Goal: Task Accomplishment & Management: Complete application form

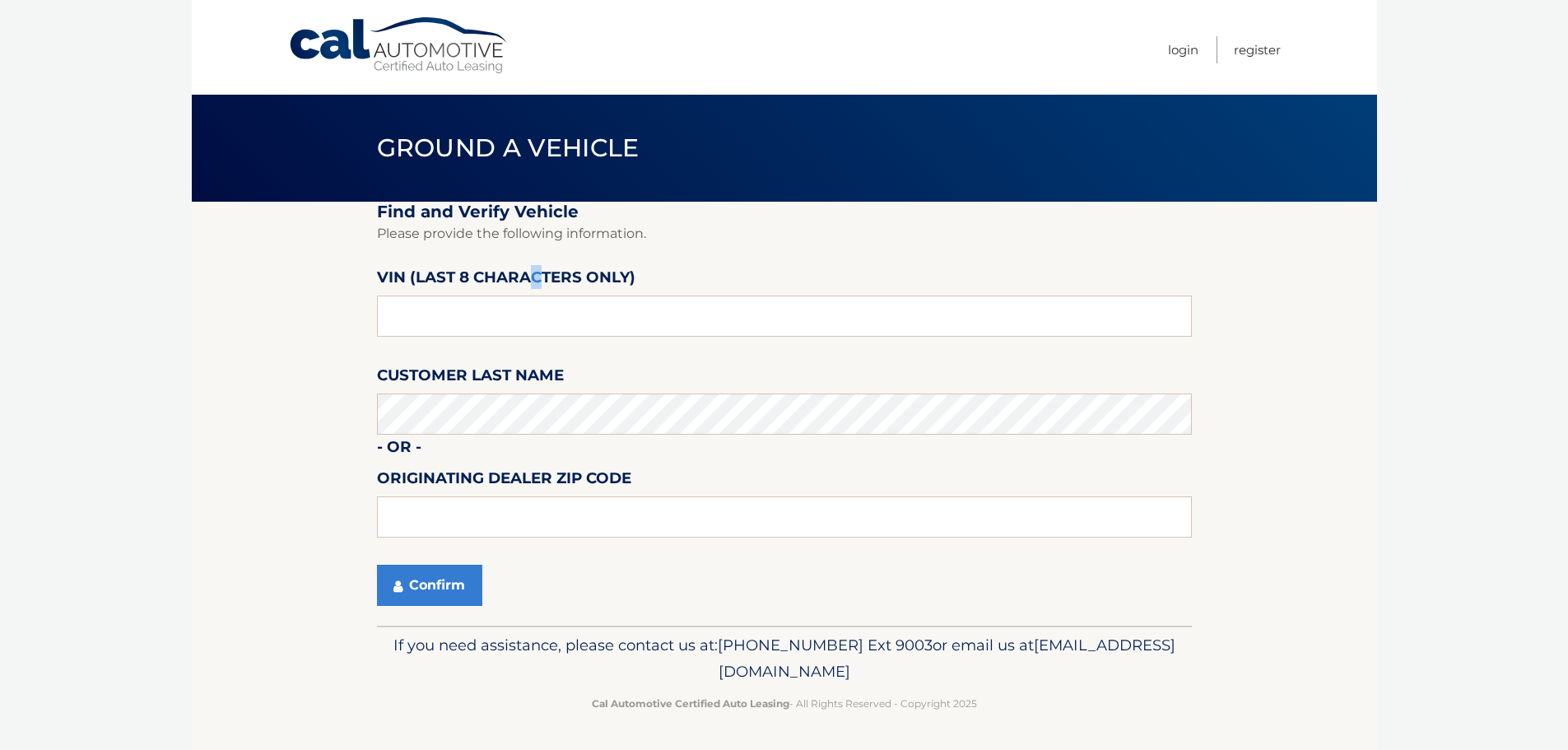
drag, startPoint x: 535, startPoint y: 289, endPoint x: 532, endPoint y: 317, distance: 28.2
click at [537, 291] on label "VIN (last 8 characters only)" at bounding box center [506, 280] width 259 height 30
click at [532, 317] on input "text" at bounding box center [784, 315] width 815 height 41
type input "n*******"
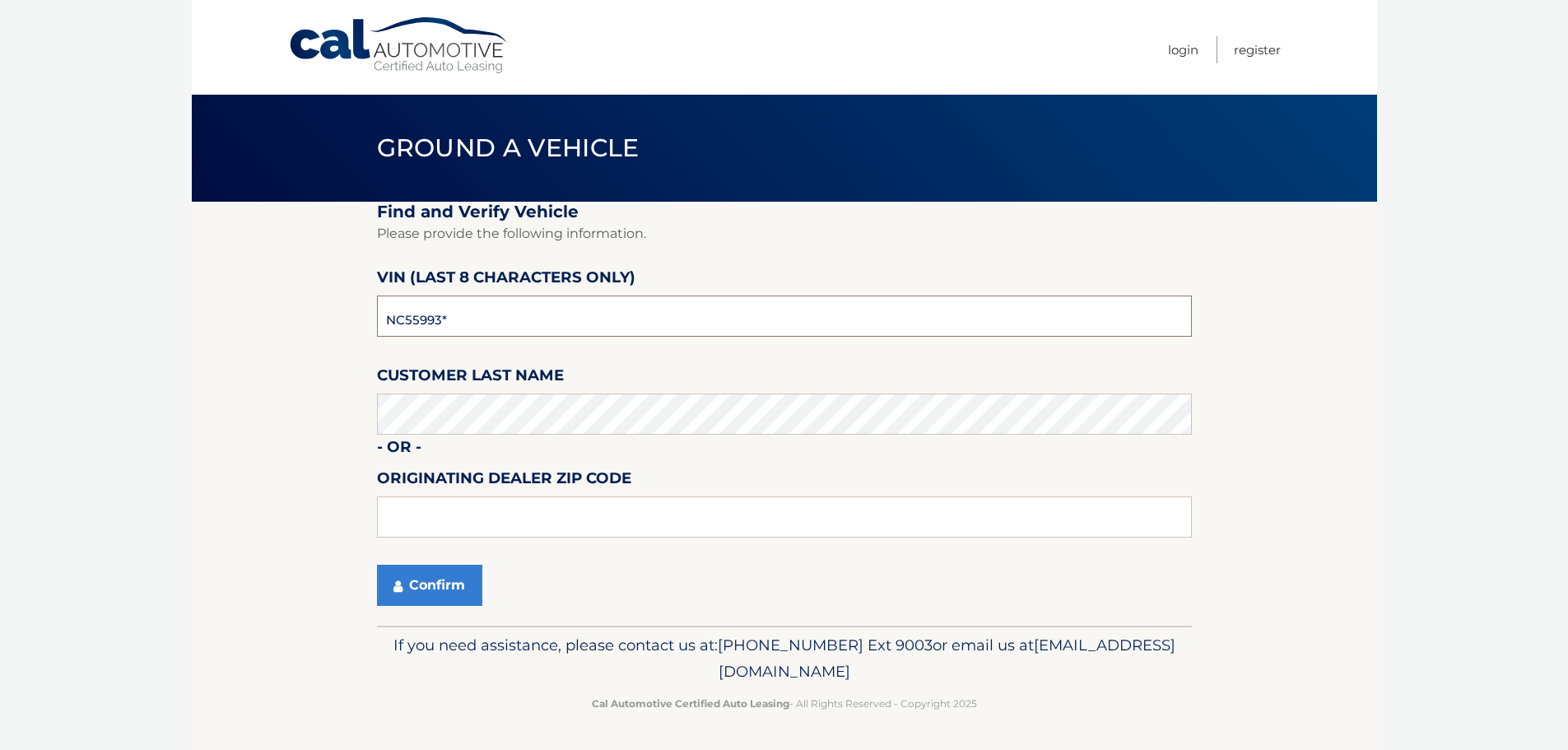
type input "NC559937"
click at [451, 589] on button "Confirm" at bounding box center [429, 584] width 105 height 41
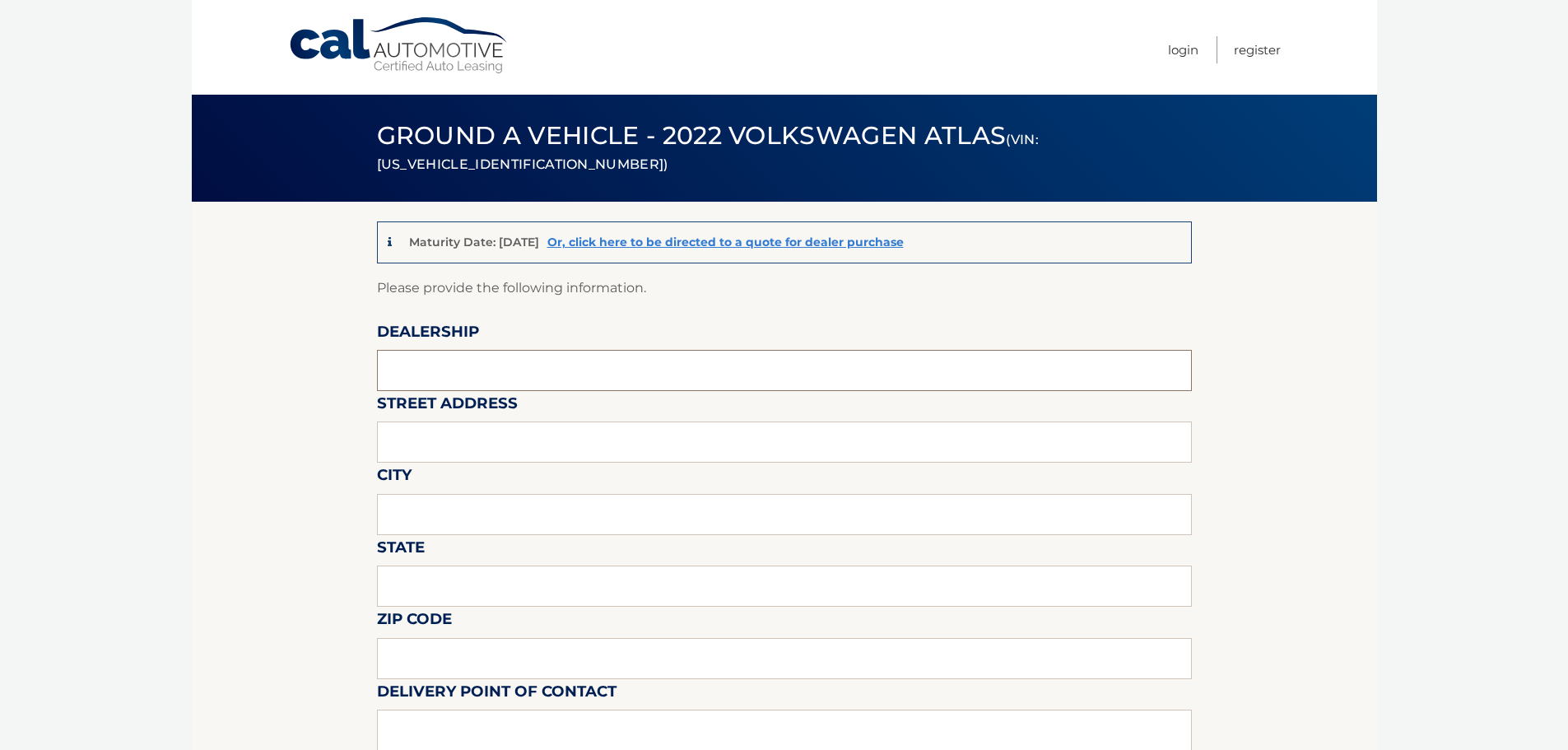
click at [401, 371] on input "text" at bounding box center [784, 370] width 815 height 41
type input "Gunther Volksagen of Delray Beach"
click at [529, 446] on input "text" at bounding box center [784, 441] width 815 height 41
type input "2401 North Federal Highway"
click at [504, 528] on input "text" at bounding box center [784, 514] width 815 height 41
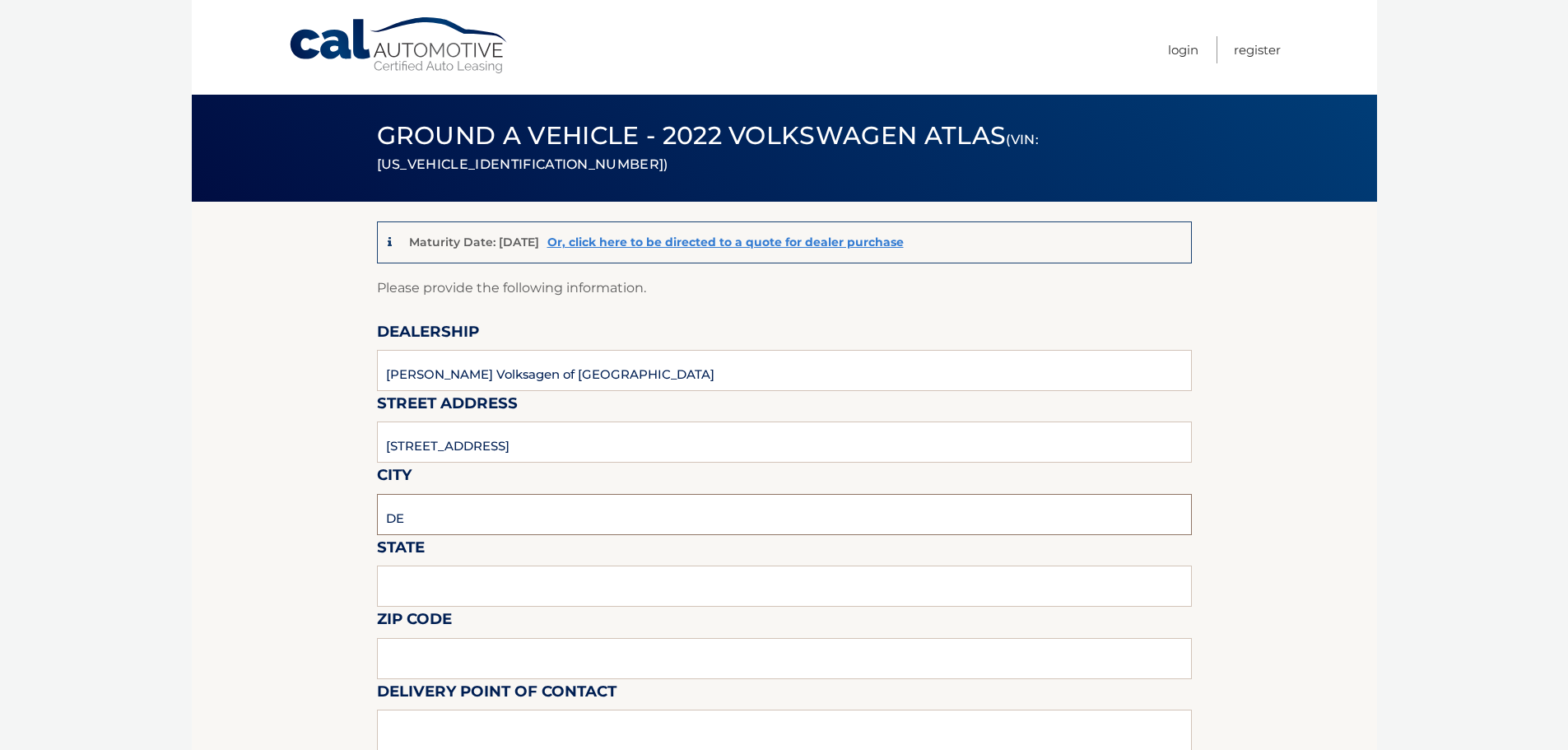
type input "Delray Beach"
type input "FL"
type input "33483"
type input "Langley Sweetapple"
type input "5619018986"
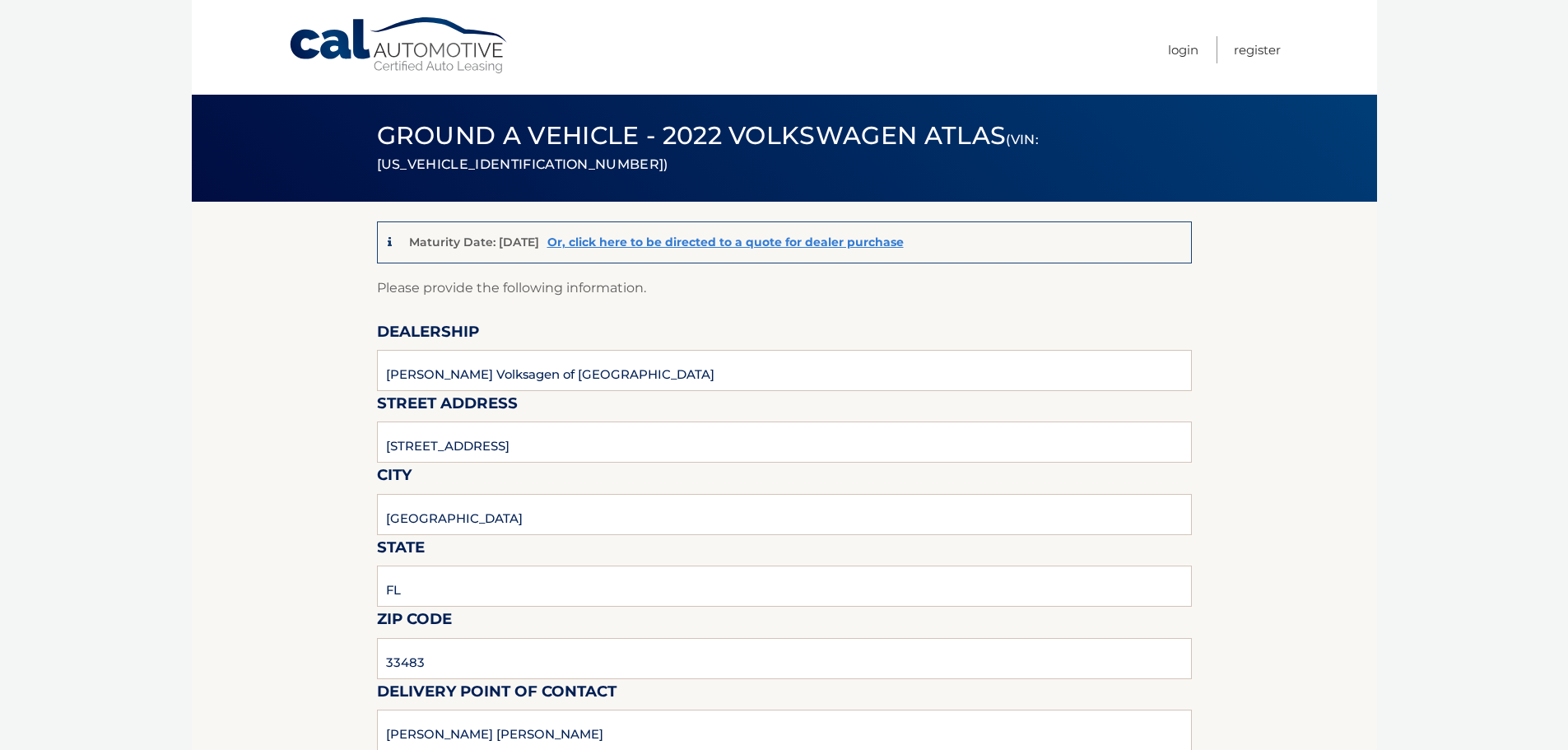
type input "[EMAIL_ADDRESS][DOMAIN_NAME]"
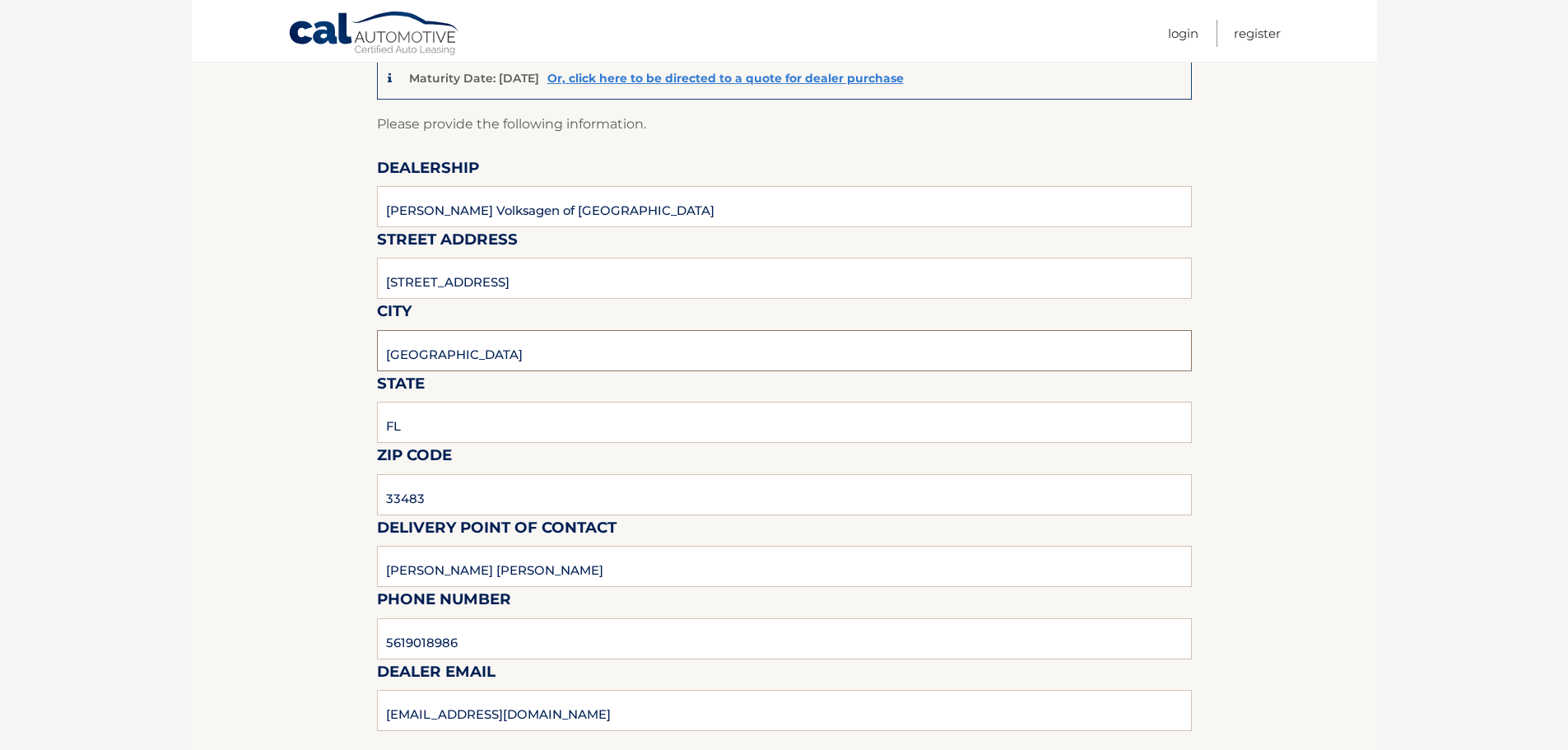
scroll to position [165, 0]
click at [541, 561] on input "[PERSON_NAME] [PERSON_NAME]" at bounding box center [784, 565] width 815 height 41
click at [541, 561] on input "Langley Sweetapple" at bounding box center [784, 565] width 815 height 41
type input "m"
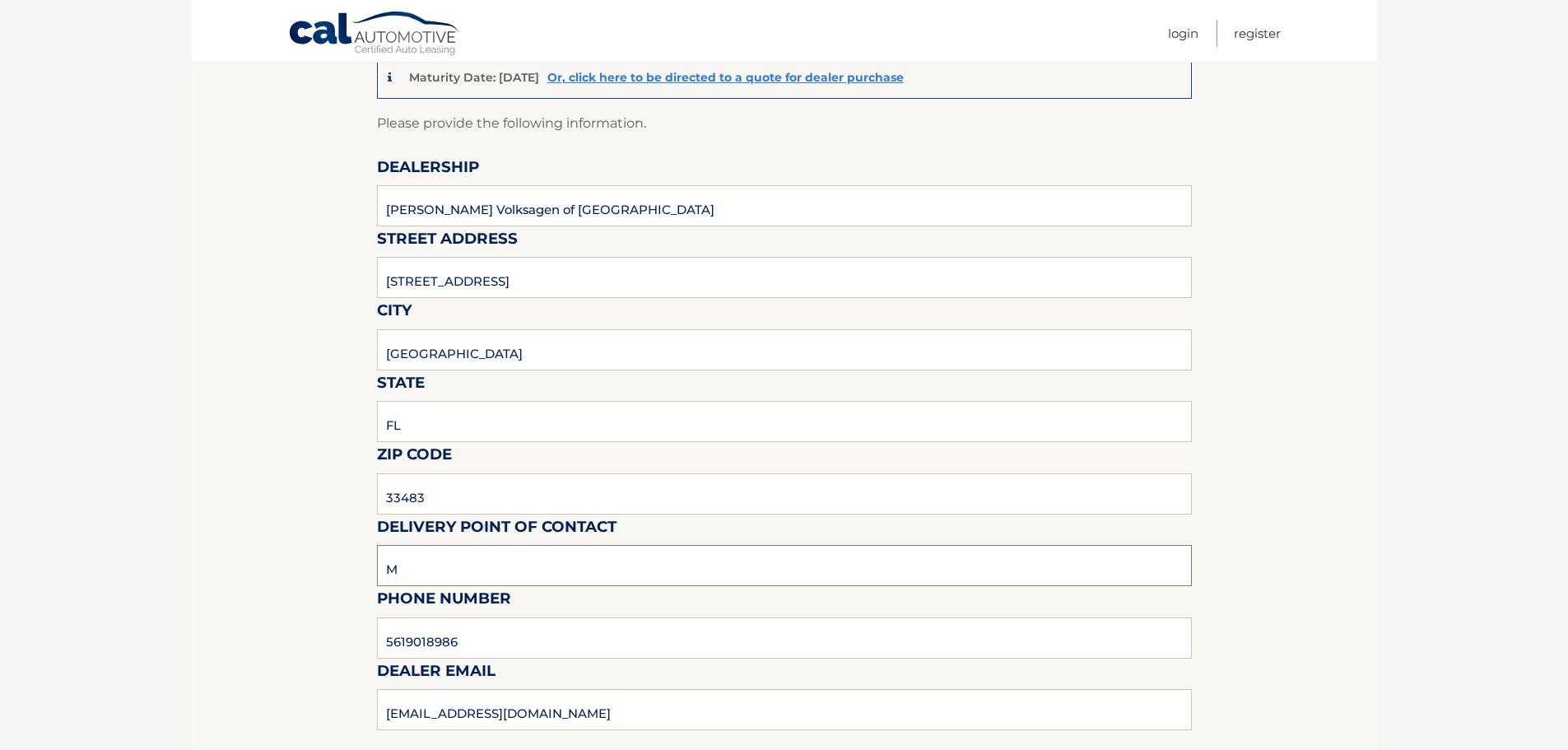
type input "Matt Dion"
click at [472, 641] on input "5619018986" at bounding box center [784, 637] width 815 height 41
type input "7"
type input "978-333-3335"
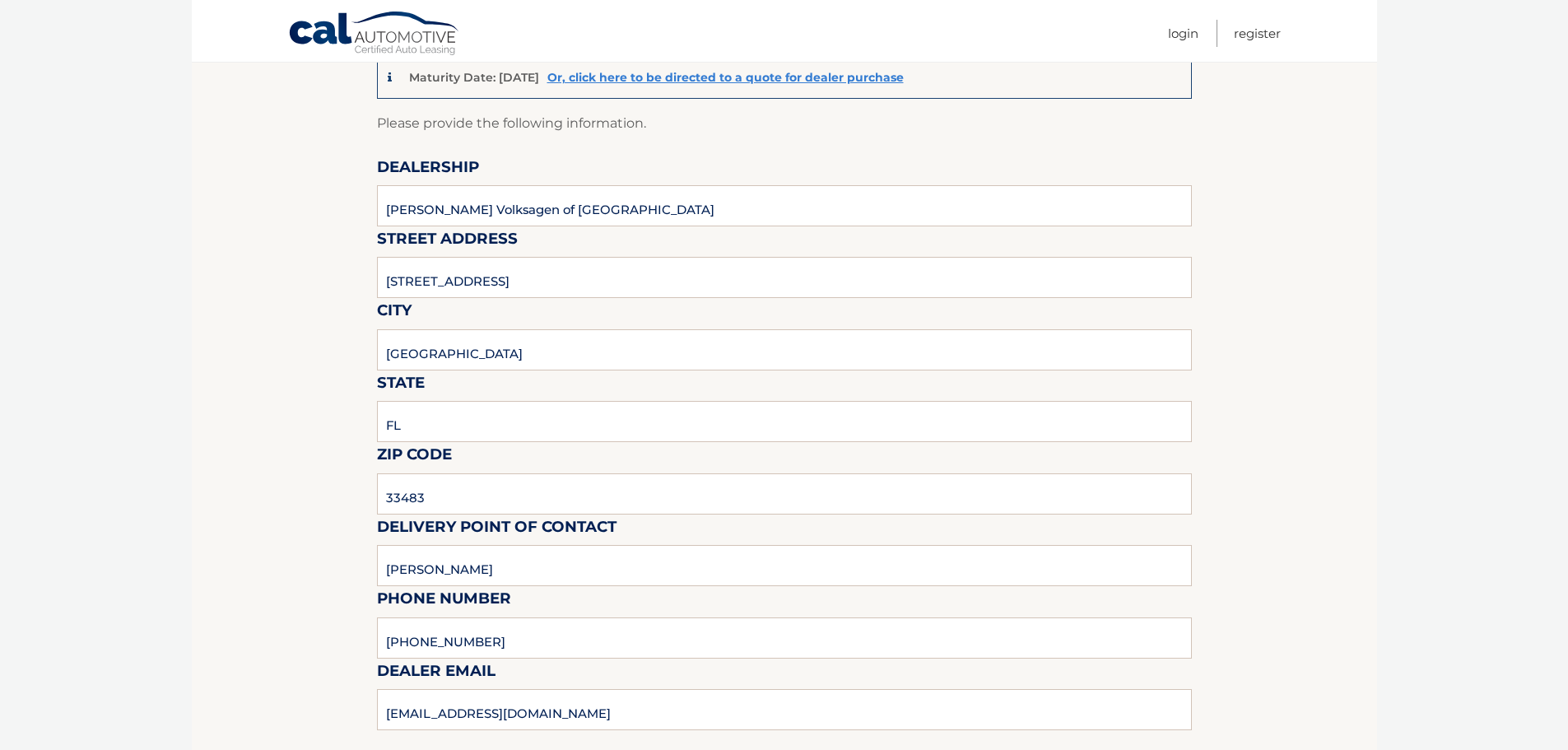
click at [503, 714] on div "Sales Rep / Alternative Point of Contact" at bounding box center [784, 730] width 815 height 116
click at [504, 714] on div "Sales Rep / Alternative Point of Contact" at bounding box center [784, 730] width 815 height 116
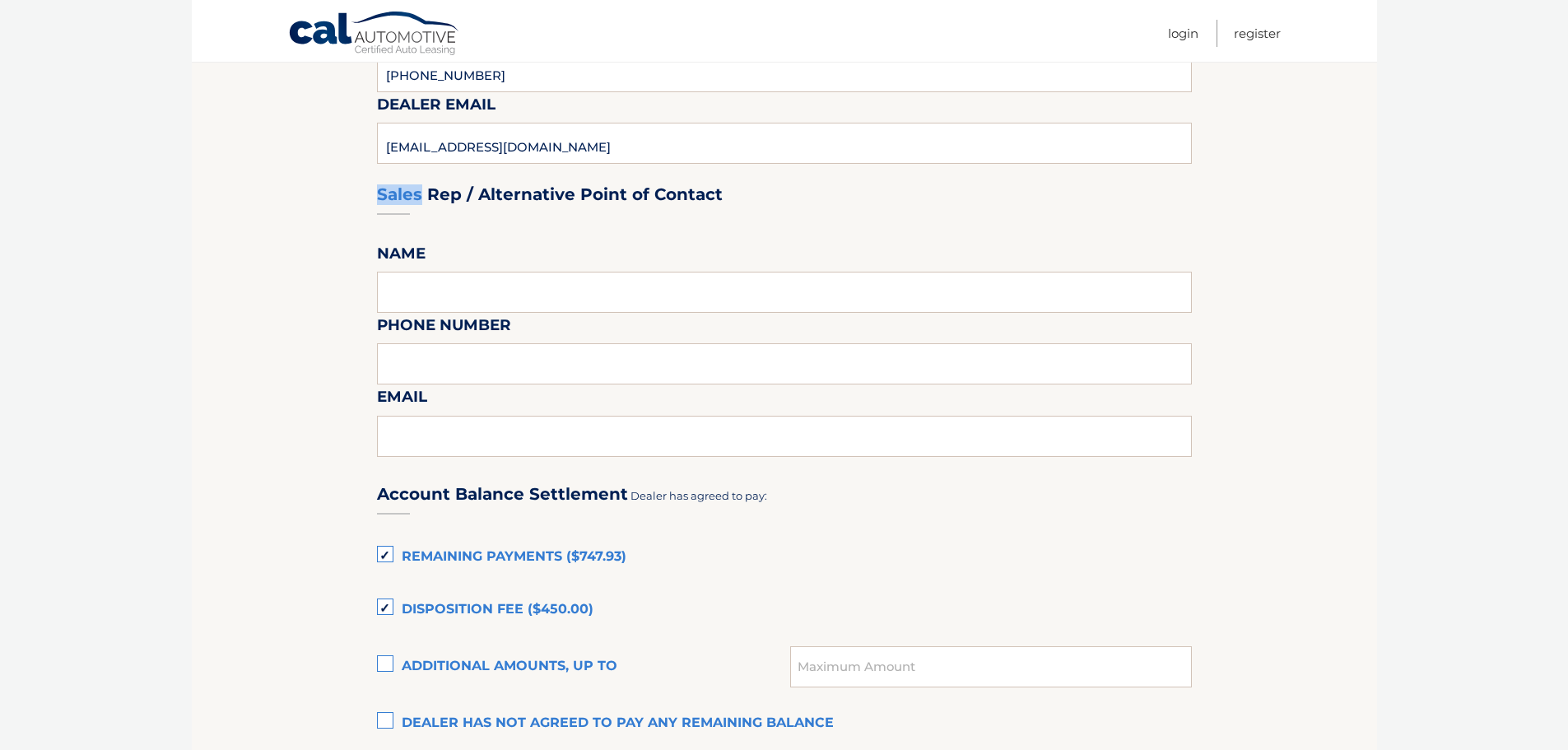
scroll to position [740, 0]
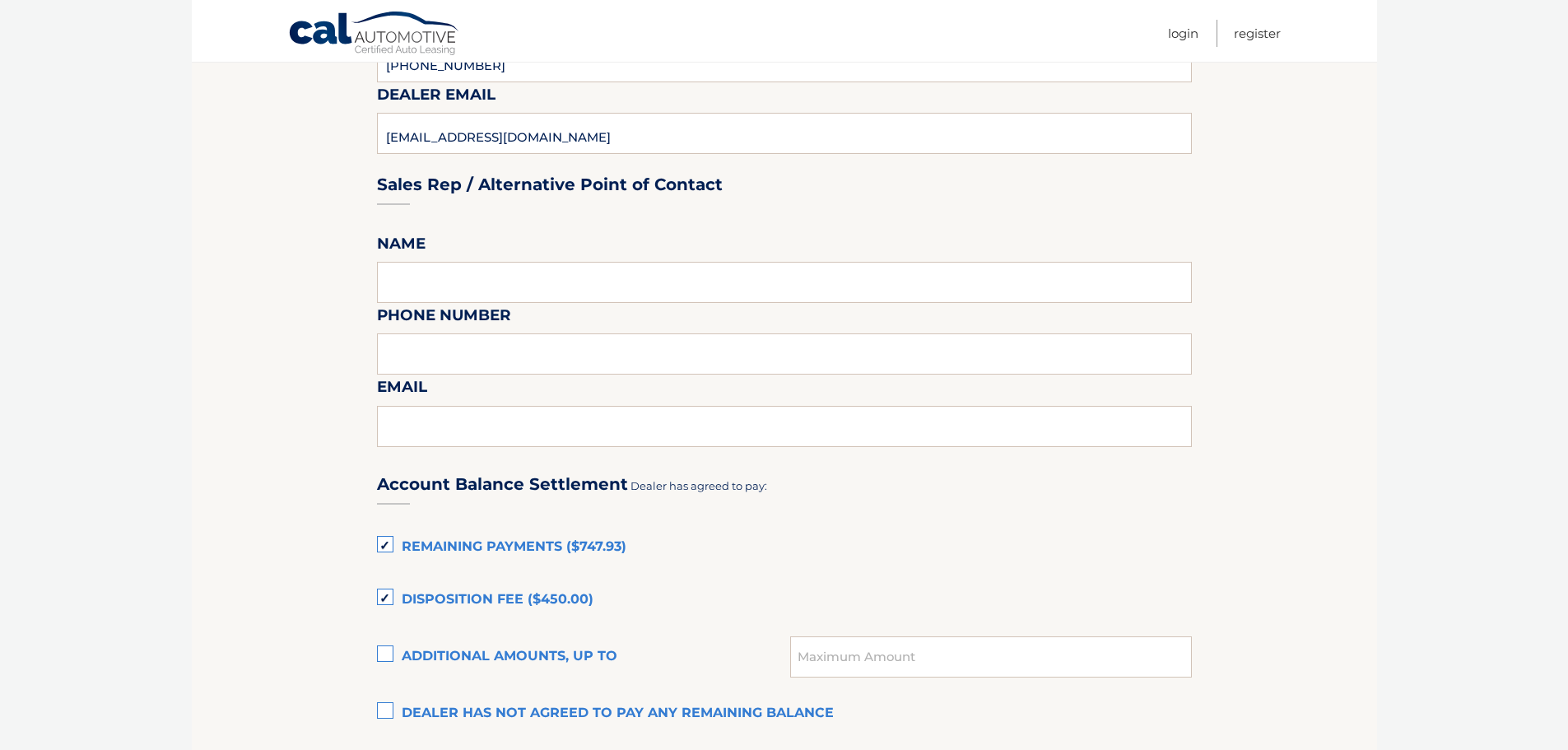
click at [288, 435] on section "Maturity Date: 10/28/2025 Or, click here to be directed to a quote for dealer p…" at bounding box center [784, 362] width 1185 height 1803
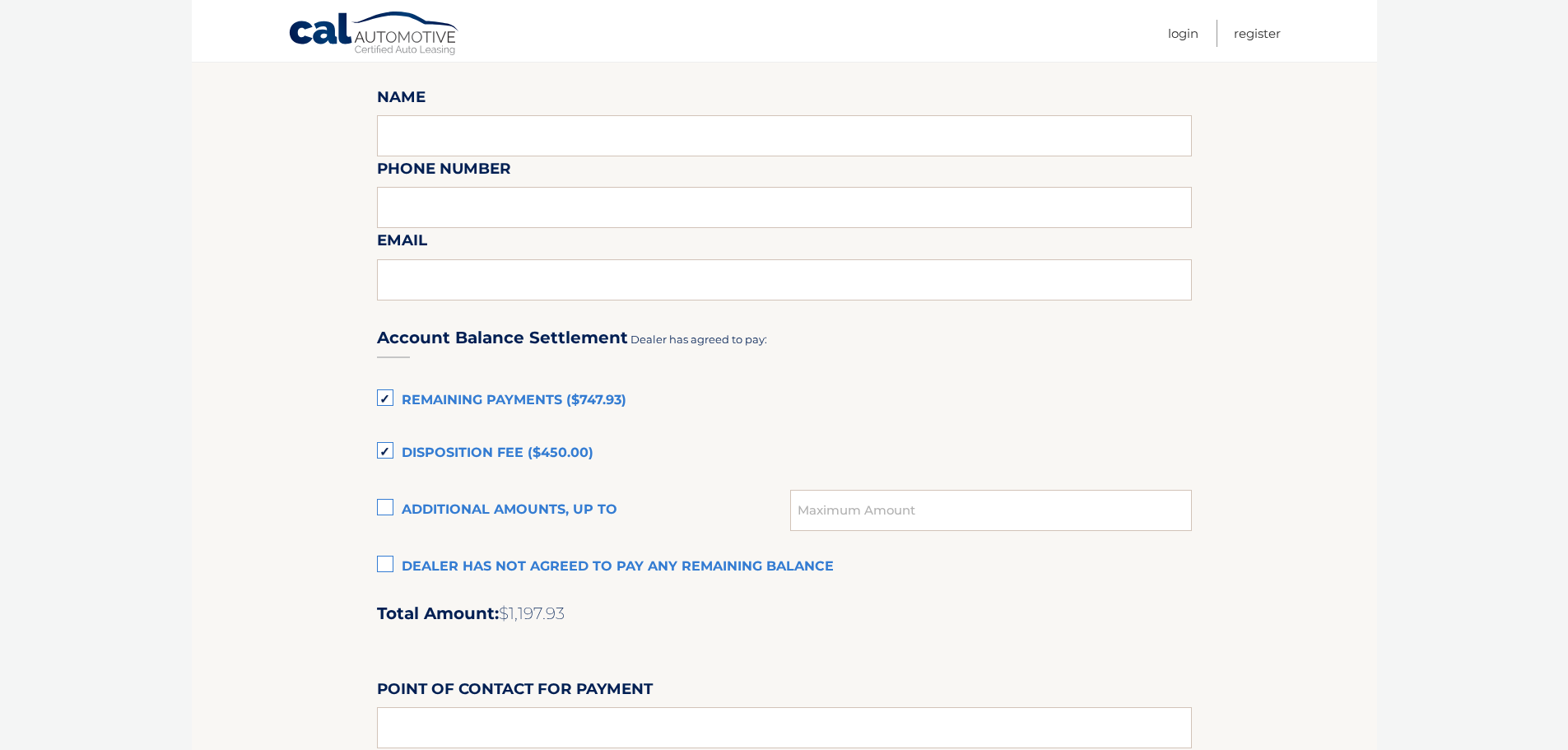
scroll to position [1070, 0]
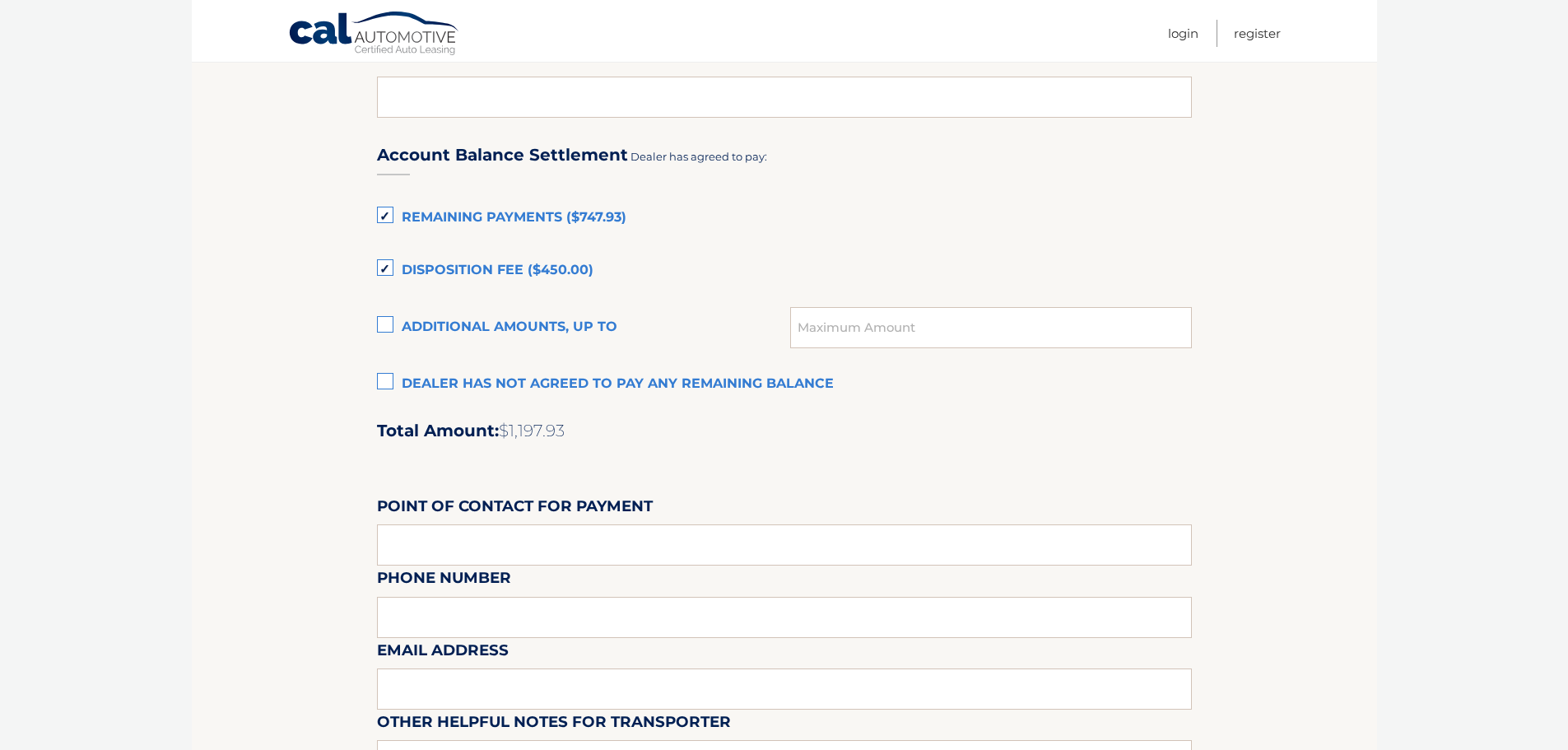
click at [394, 264] on label "Disposition Fee ($450.00)" at bounding box center [784, 271] width 815 height 33
click at [0, 0] on input "Disposition Fee ($450.00)" at bounding box center [0, 0] width 0 height 0
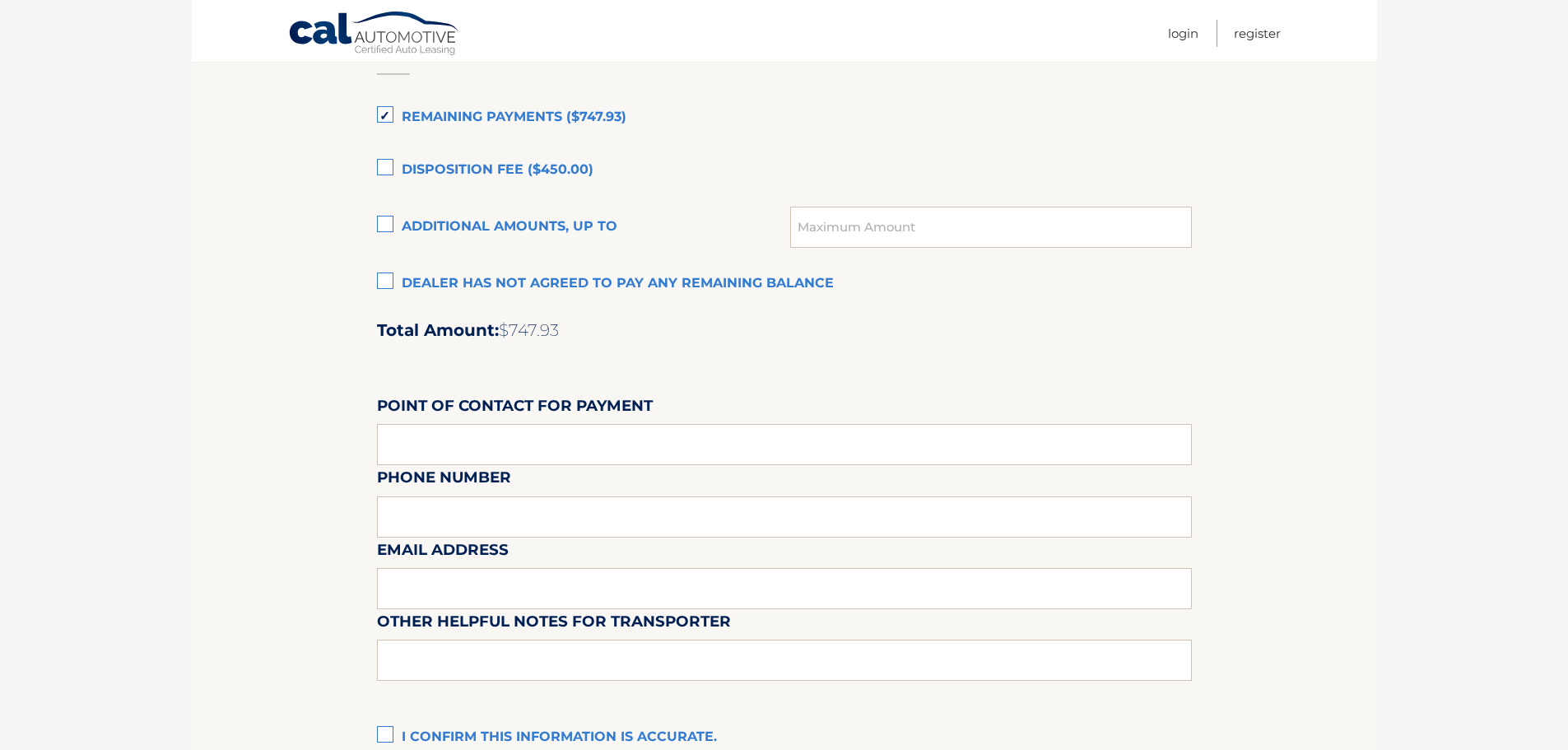
scroll to position [1380, 0]
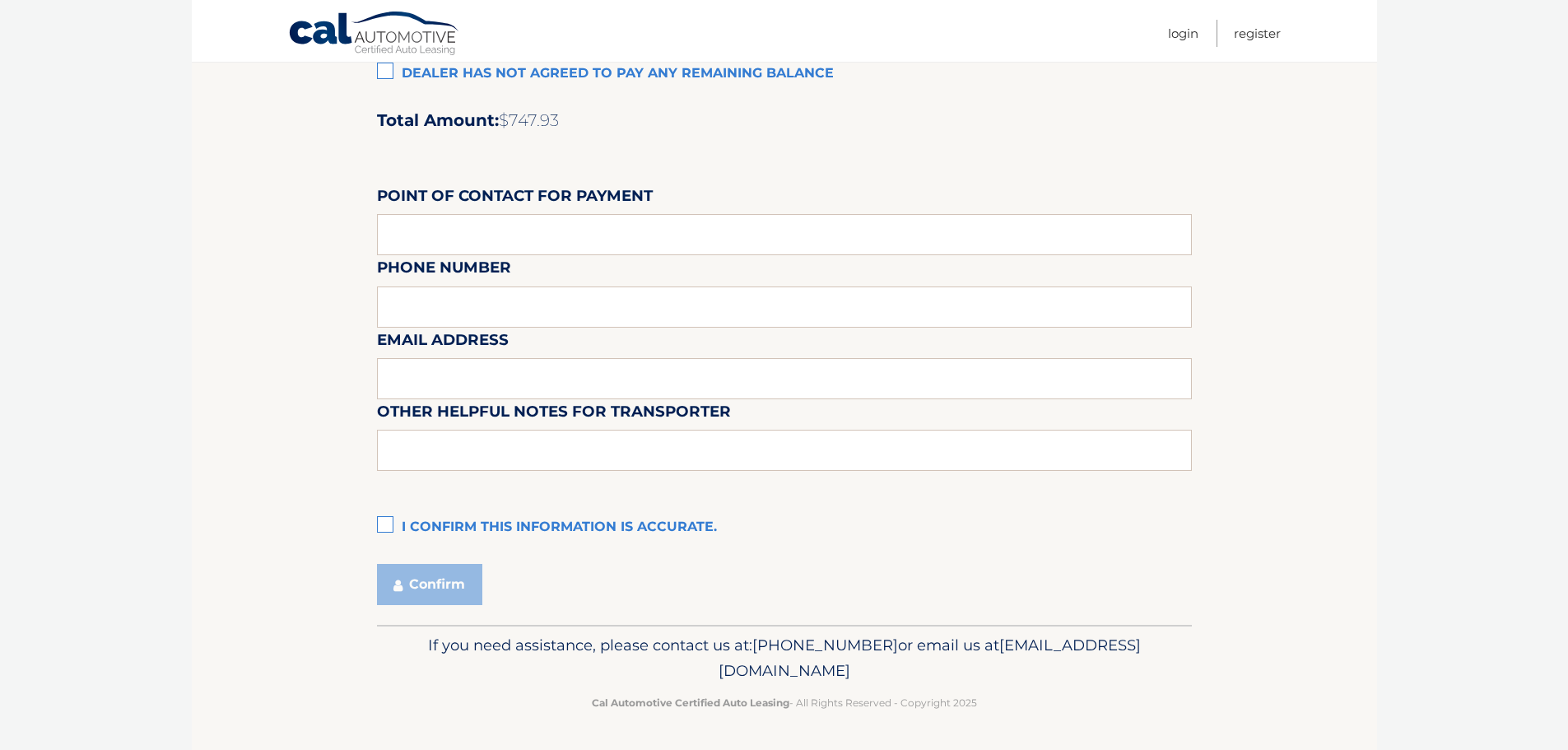
click at [389, 520] on label "I confirm this information is accurate." at bounding box center [784, 528] width 815 height 33
click at [0, 0] on input "I confirm this information is accurate." at bounding box center [0, 0] width 0 height 0
click at [440, 588] on button "Confirm" at bounding box center [429, 583] width 105 height 41
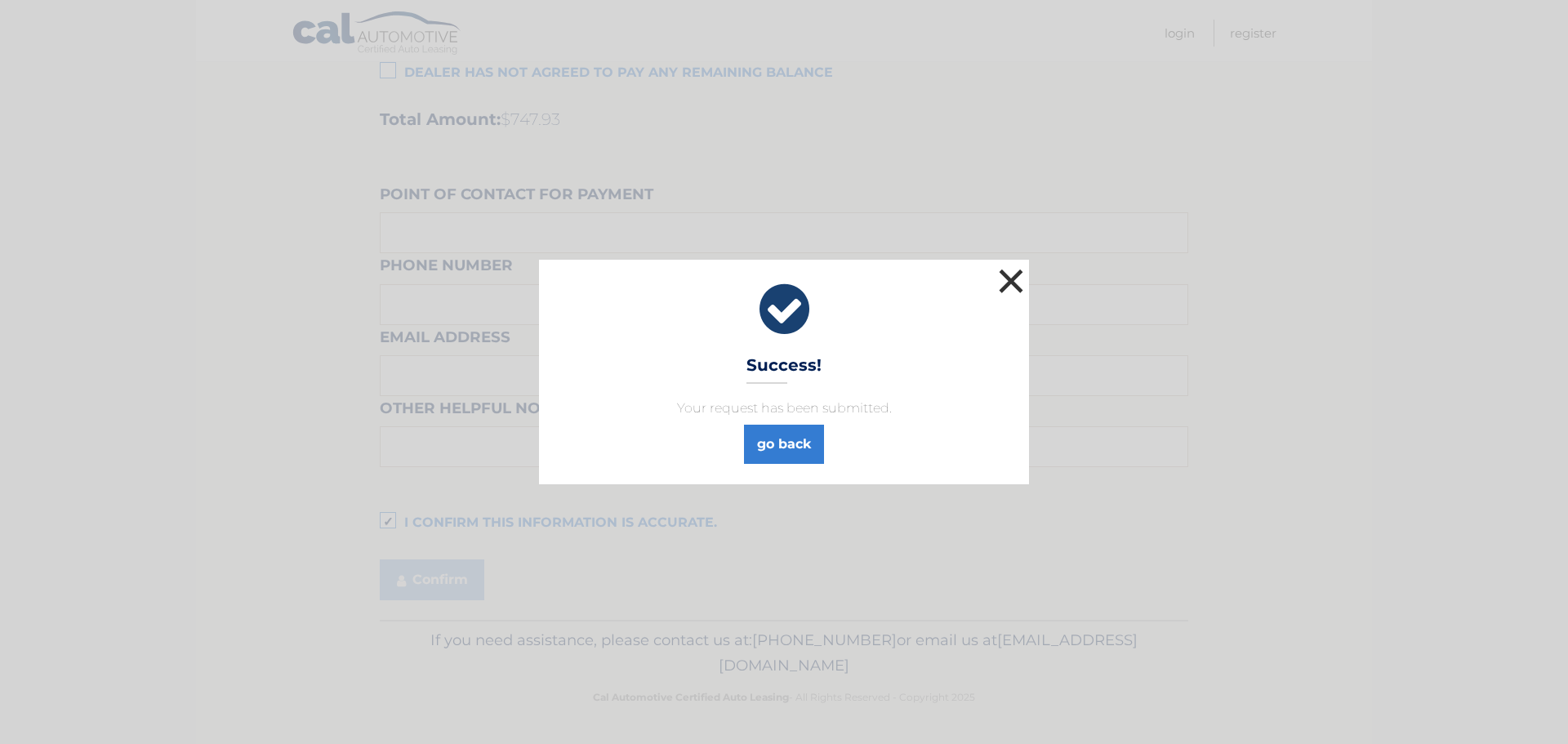
click at [1007, 276] on button "×" at bounding box center [1011, 281] width 33 height 33
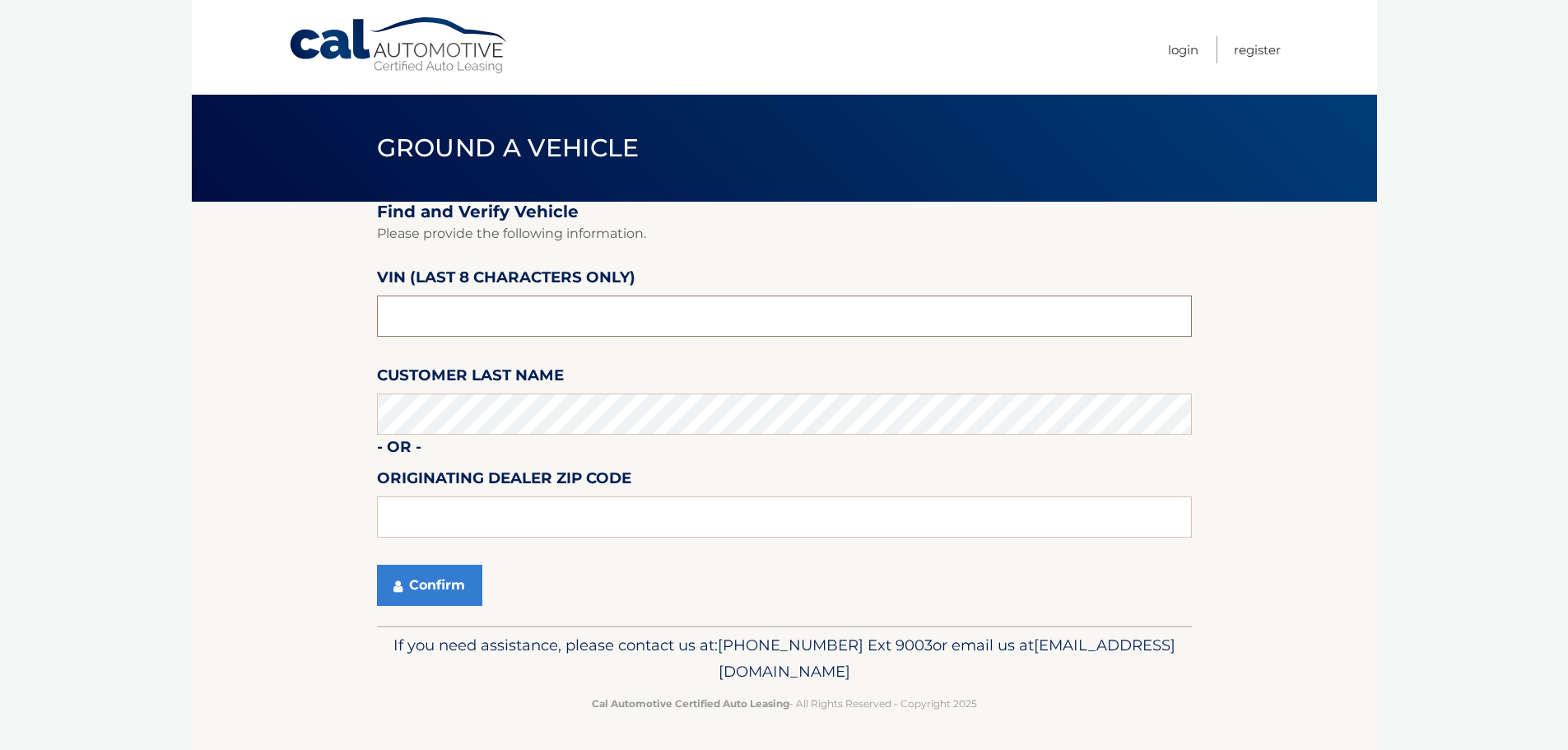
click at [488, 310] on input "text" at bounding box center [784, 315] width 815 height 41
click at [490, 310] on input "text" at bounding box center [784, 315] width 815 height 41
type input "N1080634"
click at [463, 580] on button "Confirm" at bounding box center [429, 584] width 105 height 41
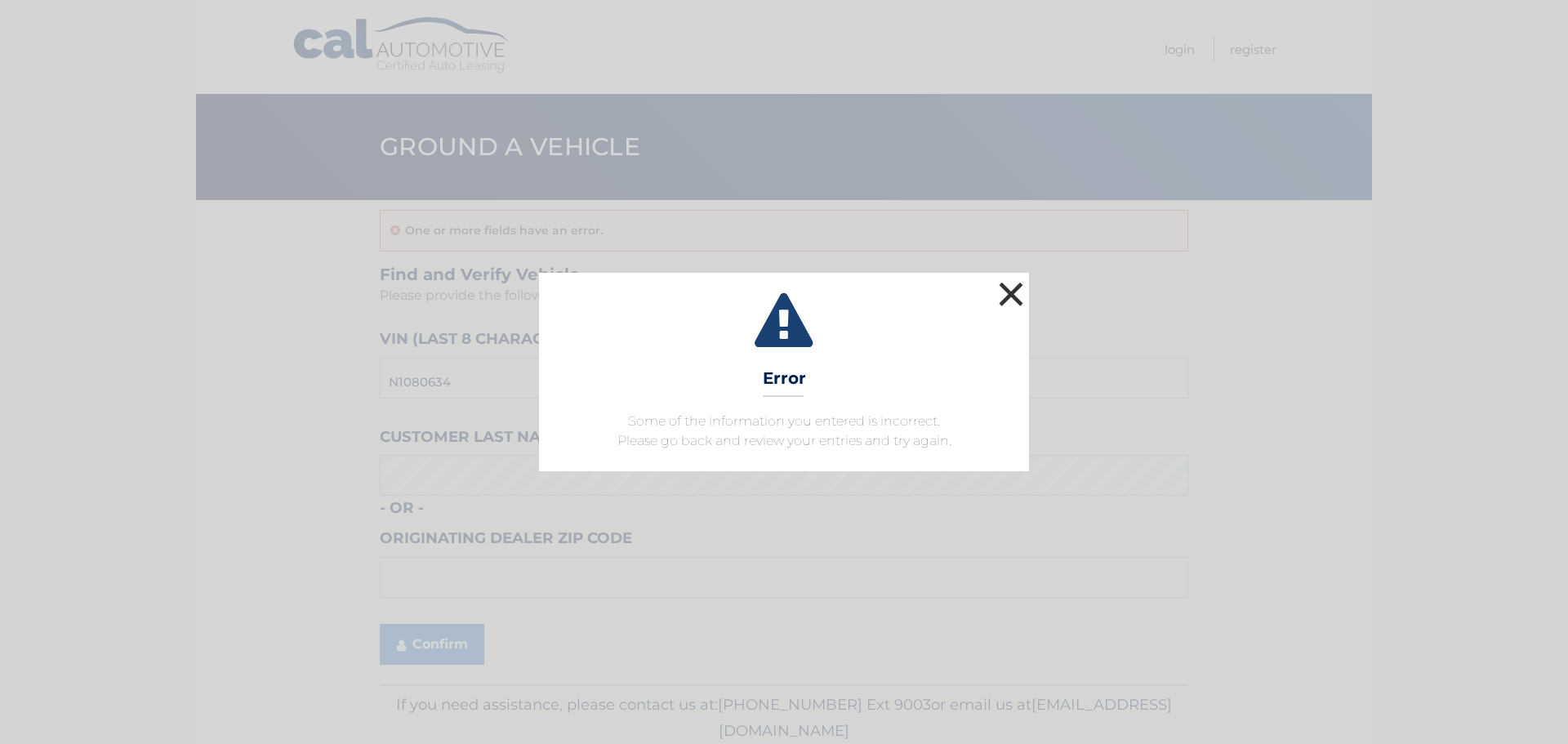
click at [1014, 293] on button "×" at bounding box center [1011, 294] width 33 height 33
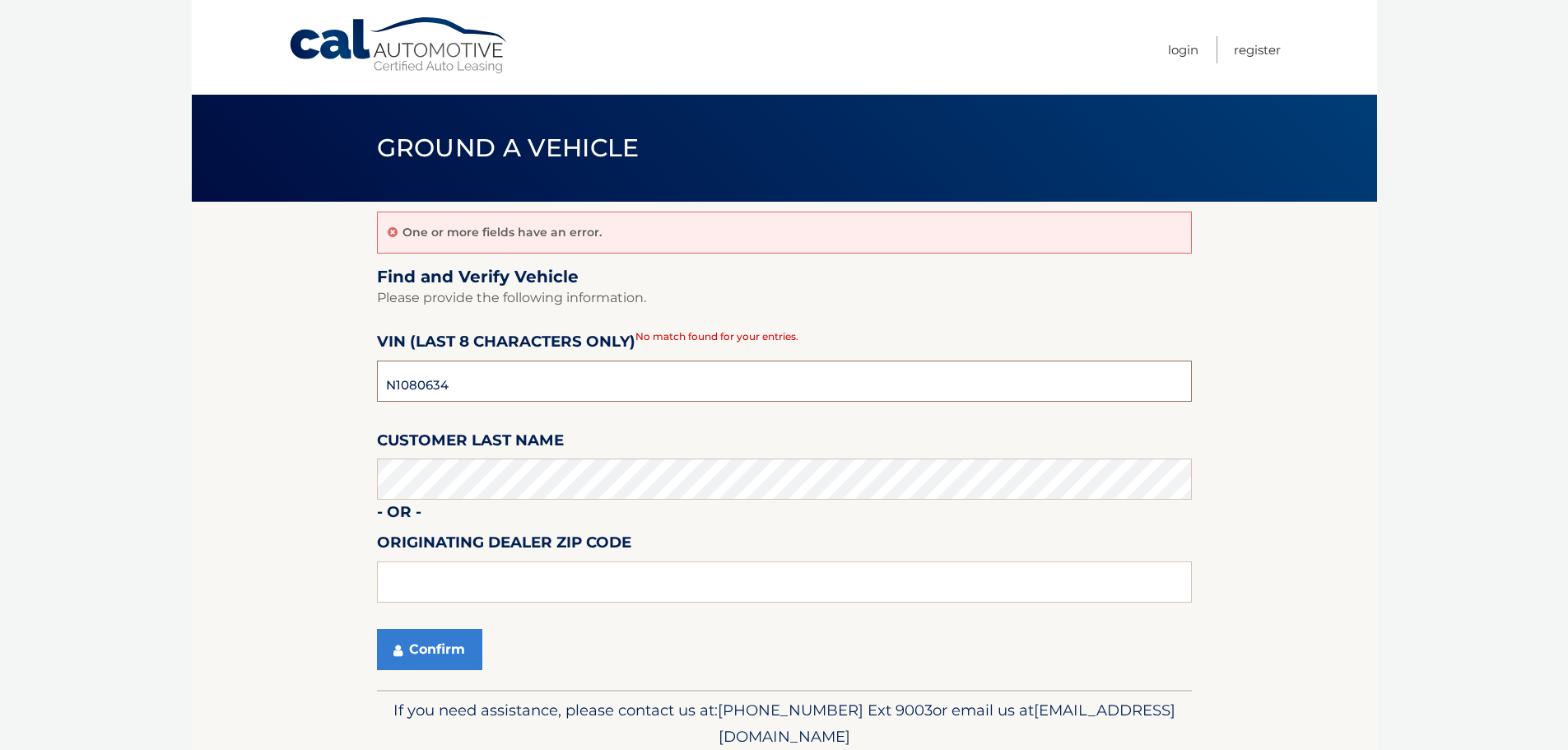
click at [524, 391] on input "N1080634" at bounding box center [784, 380] width 815 height 41
click at [281, 482] on section "One or more fields have an error. Find and Verify Vehicle Please provide the fo…" at bounding box center [784, 445] width 1185 height 488
click at [405, 634] on button "Confirm" at bounding box center [429, 648] width 105 height 41
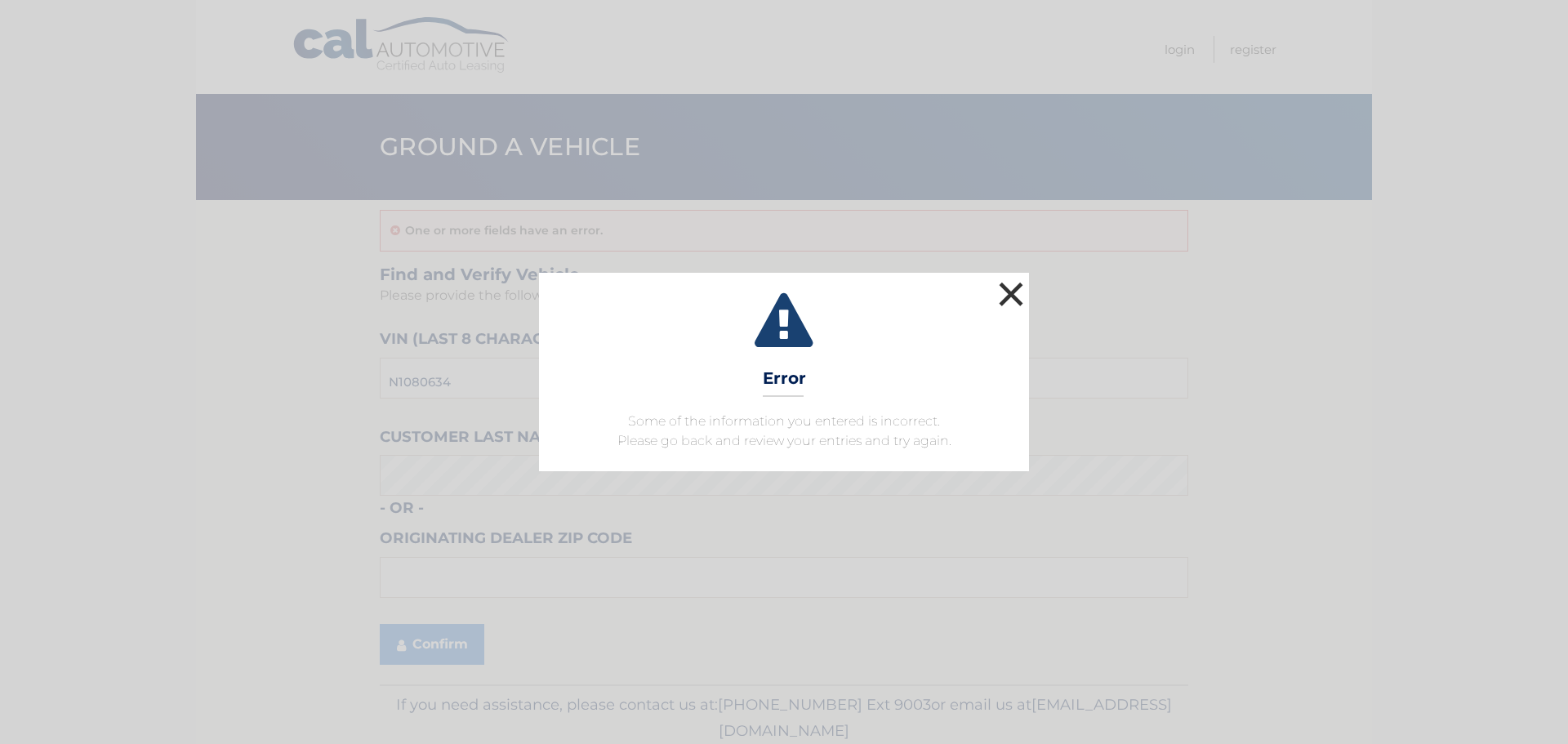
click at [1026, 288] on button "×" at bounding box center [1011, 294] width 33 height 33
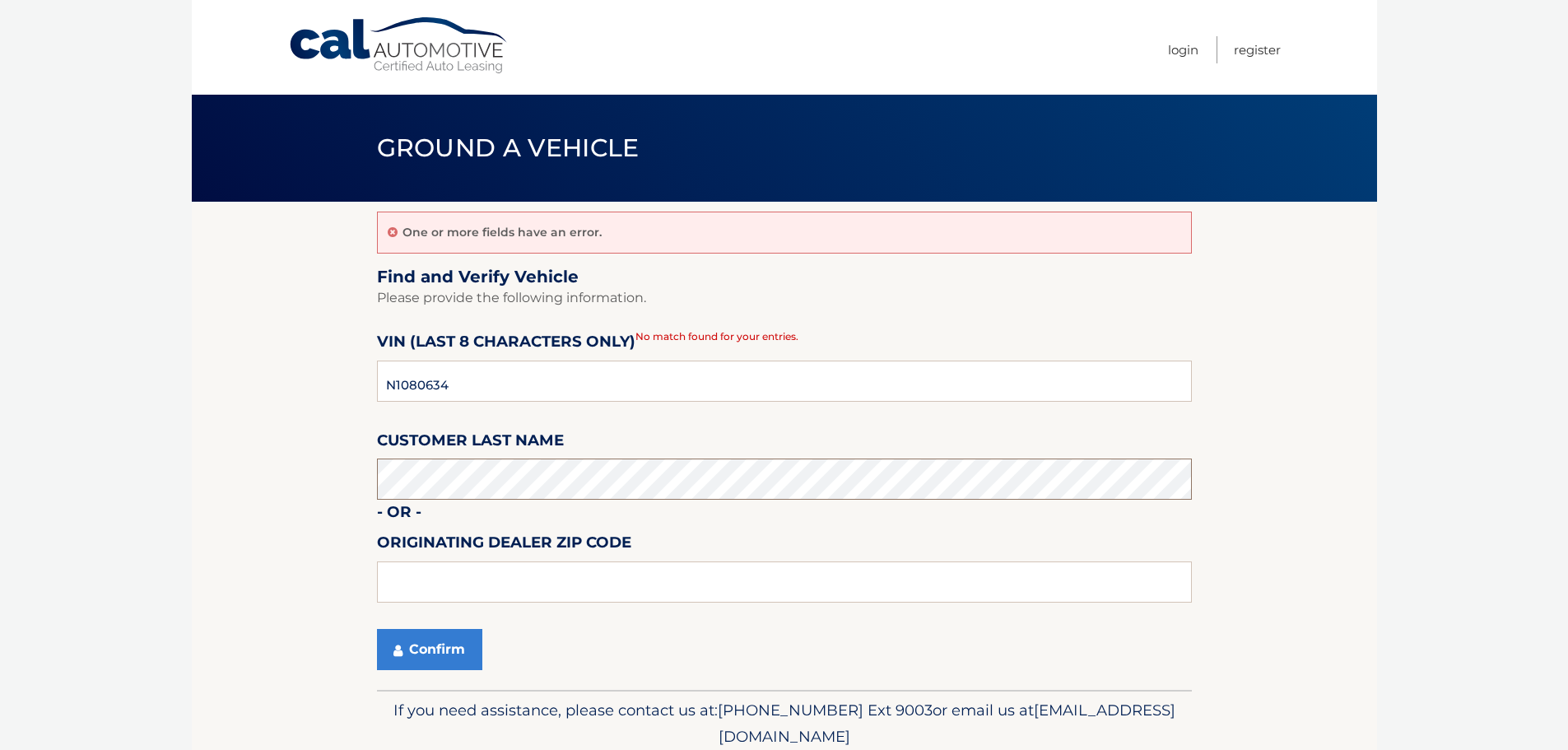
click at [154, 476] on body "Cal Automotive Menu Login Register Ground a Vehicle" at bounding box center [784, 375] width 1568 height 750
click at [464, 635] on button "Confirm" at bounding box center [429, 648] width 105 height 41
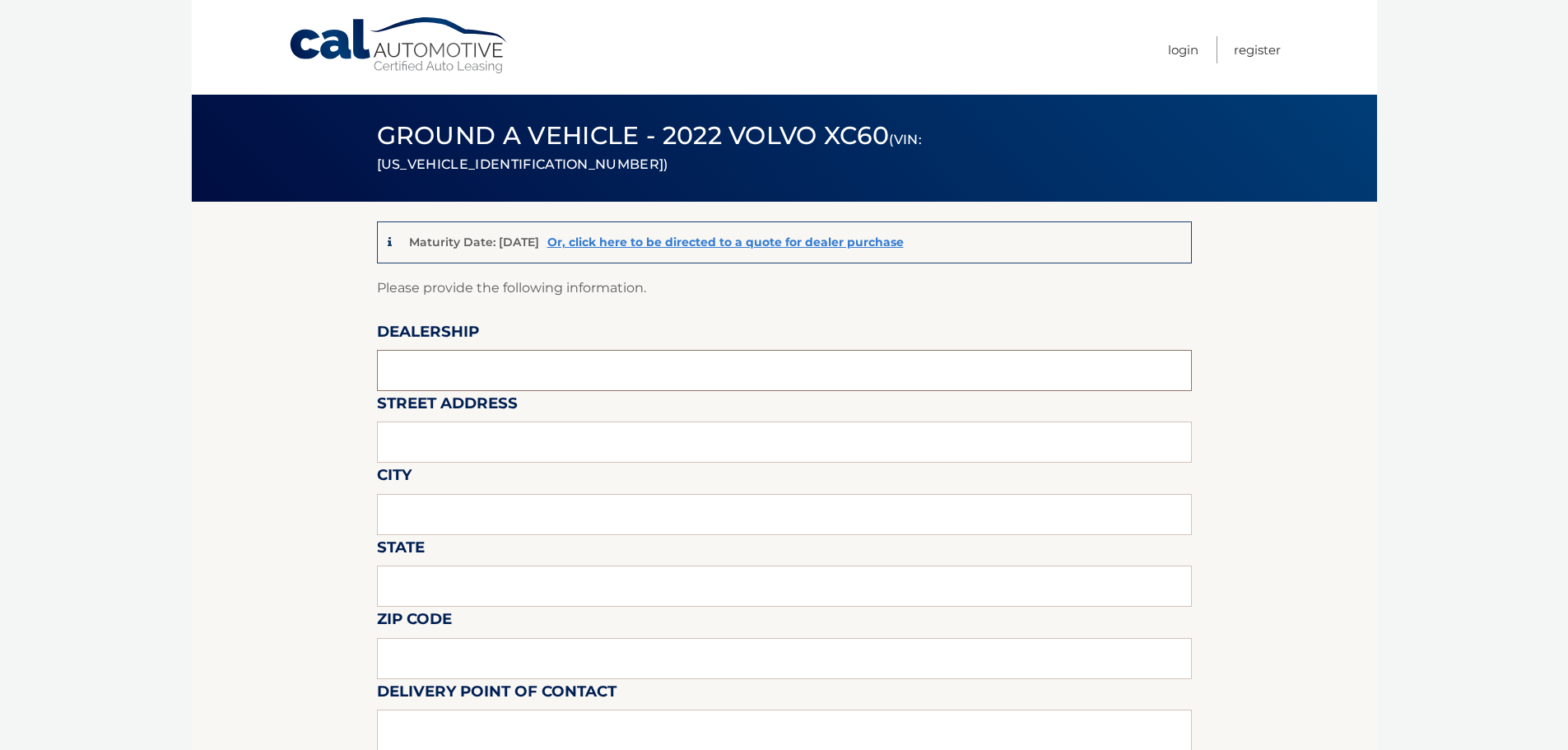
click at [464, 367] on input "text" at bounding box center [784, 370] width 815 height 41
type input "Gunther Volvo of Delray Beach"
click at [501, 441] on input "text" at bounding box center [784, 441] width 815 height 41
type input "2201 N Federal Hwy"
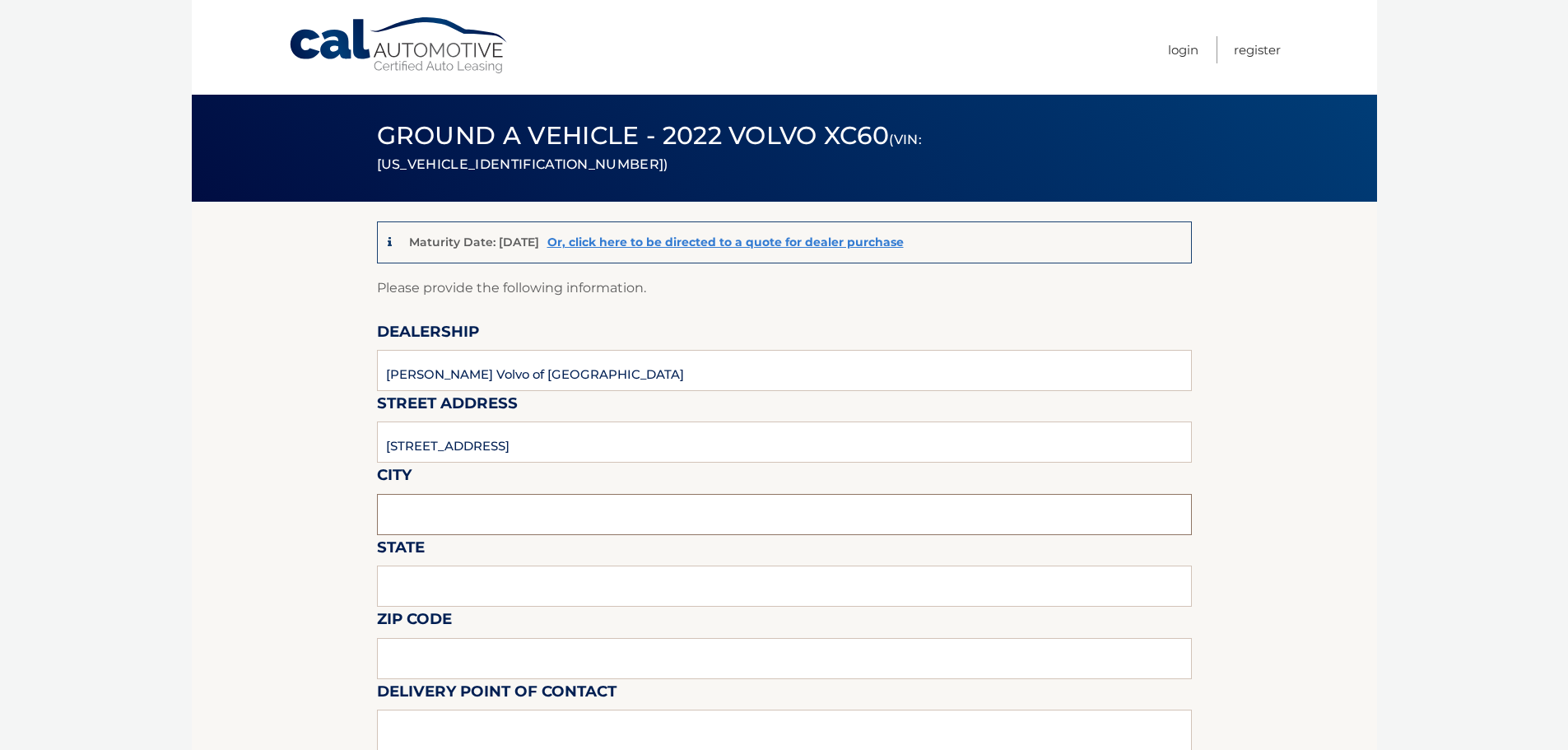
click at [490, 508] on input "text" at bounding box center [784, 514] width 815 height 41
type input "Delray Beach"
type input "FL"
type input "33483"
type input "Langley Sweetapple"
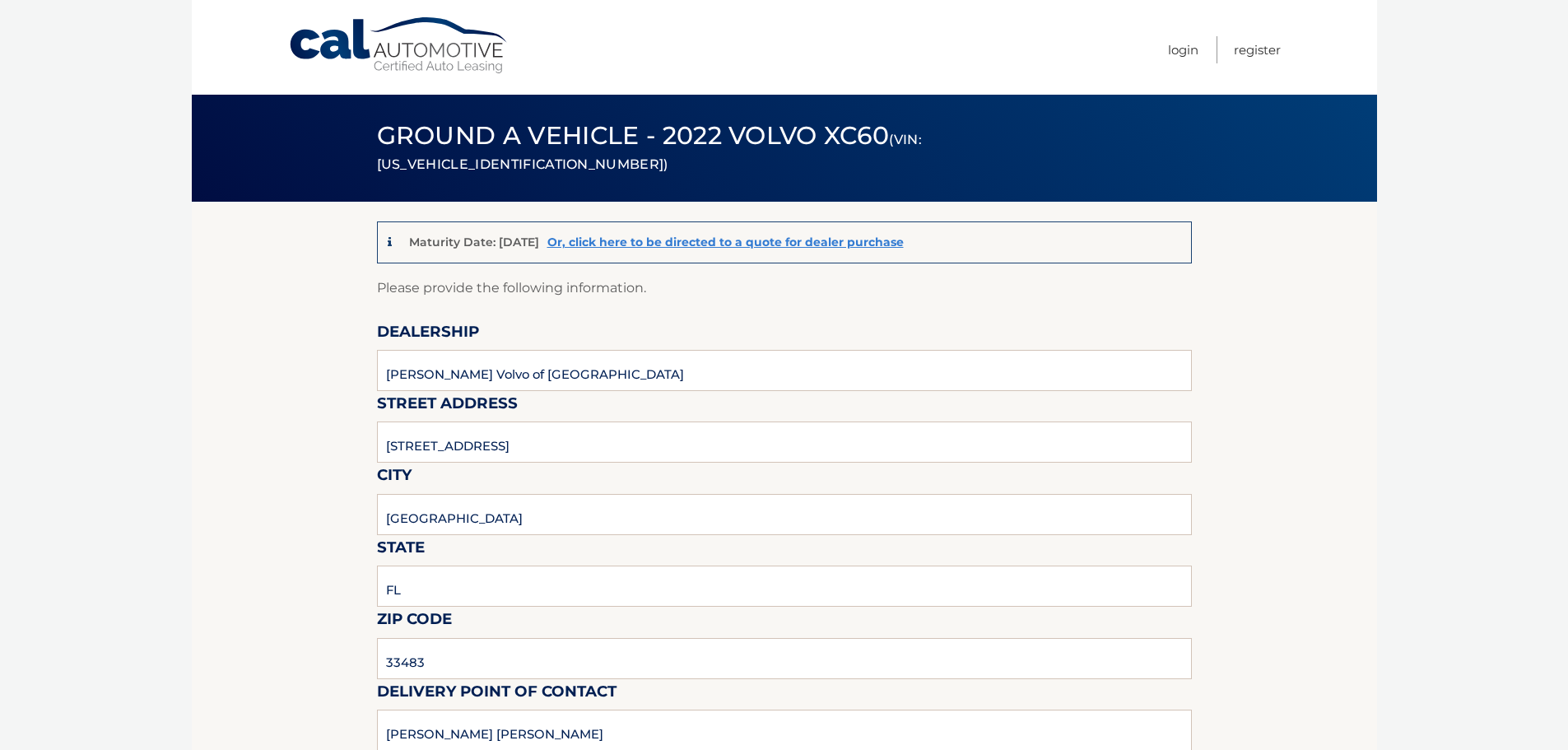
type input "5619018986"
type input "wng@none.com"
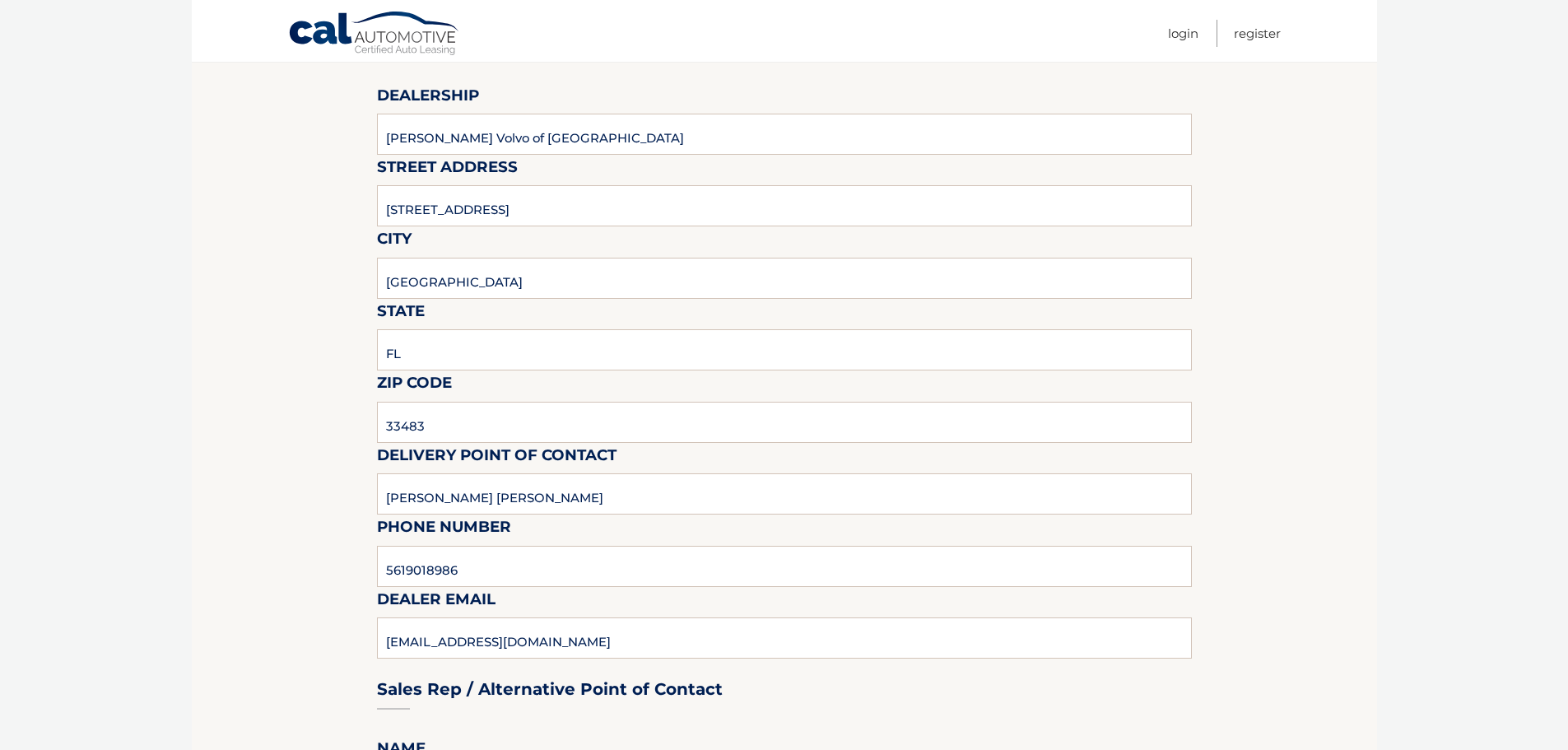
scroll to position [247, 0]
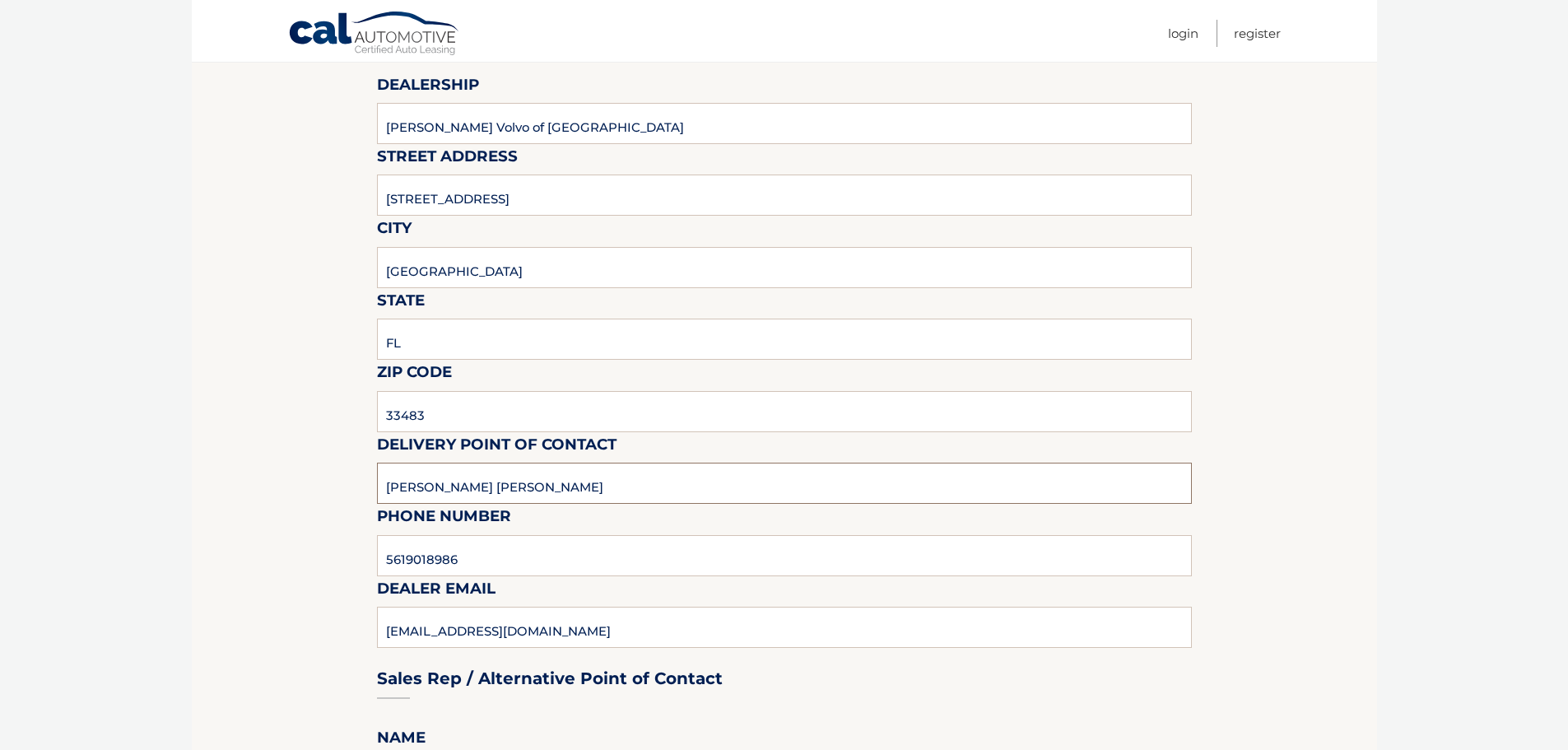
click at [524, 492] on input "Langley Sweetapple" at bounding box center [784, 483] width 815 height 41
click at [524, 491] on input "Langley Sweetapple" at bounding box center [784, 483] width 815 height 41
type input "Matt Dion"
click at [491, 556] on input "5619018986" at bounding box center [784, 555] width 815 height 41
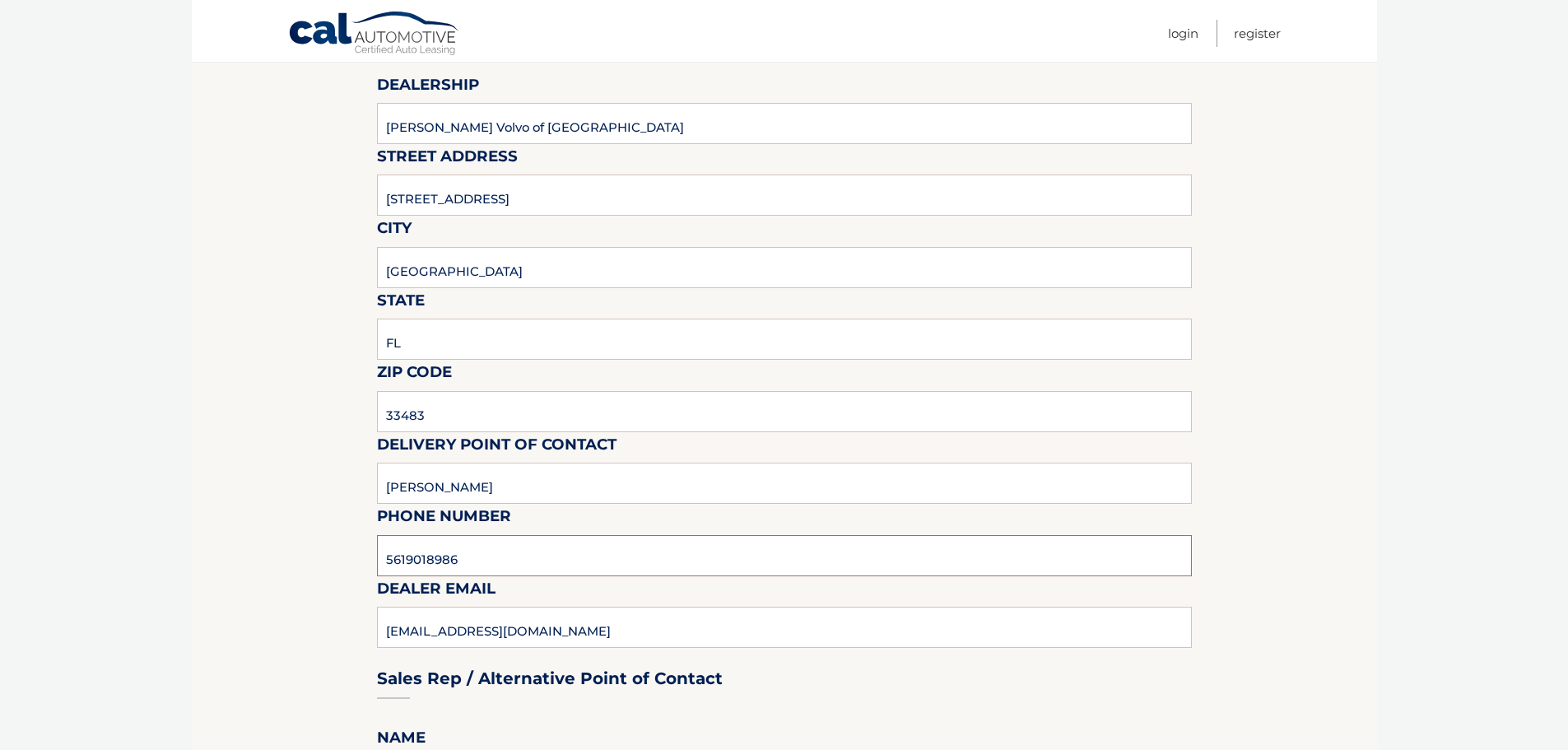
click at [493, 555] on input "5619018986" at bounding box center [784, 555] width 815 height 41
type input "978-333-3335"
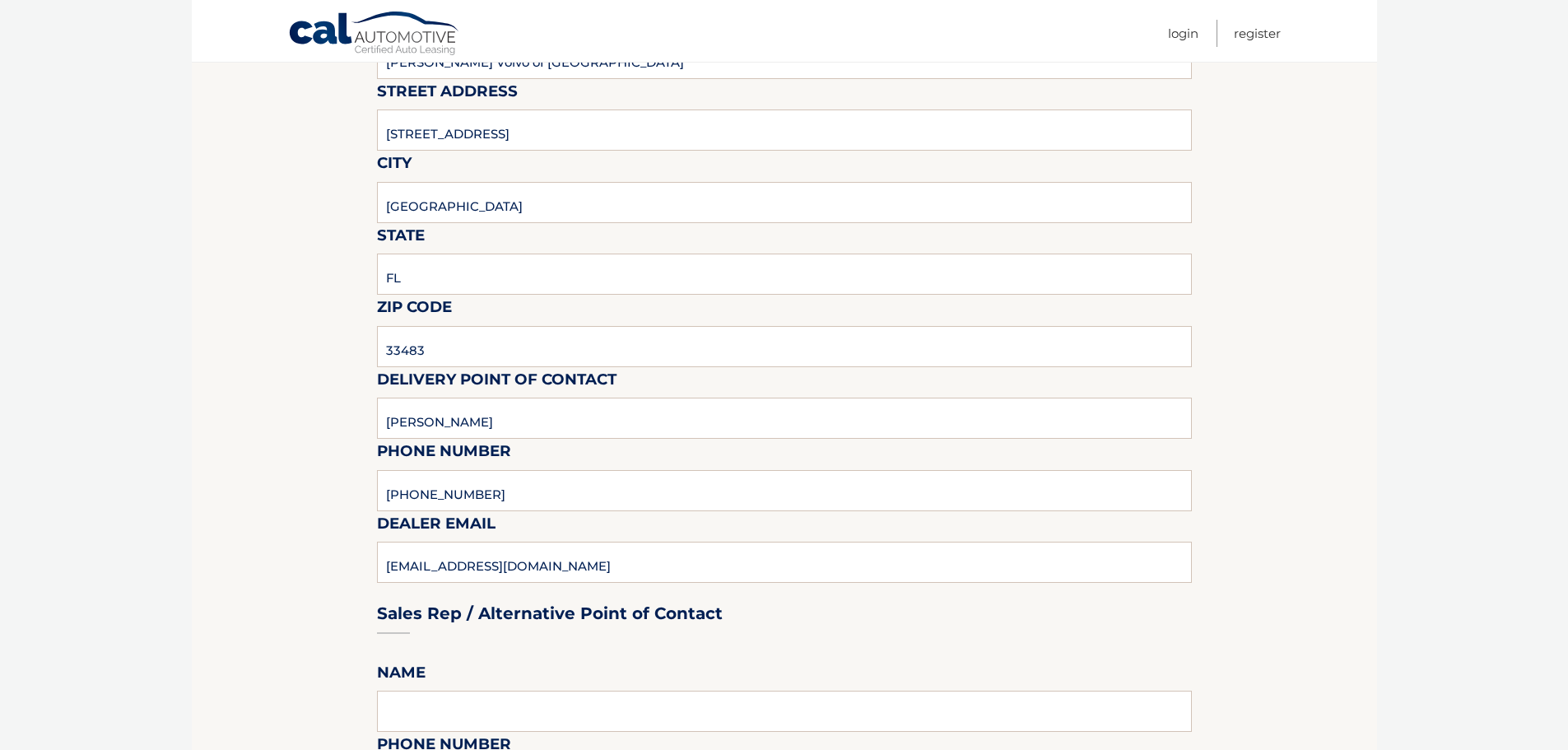
scroll to position [823, 0]
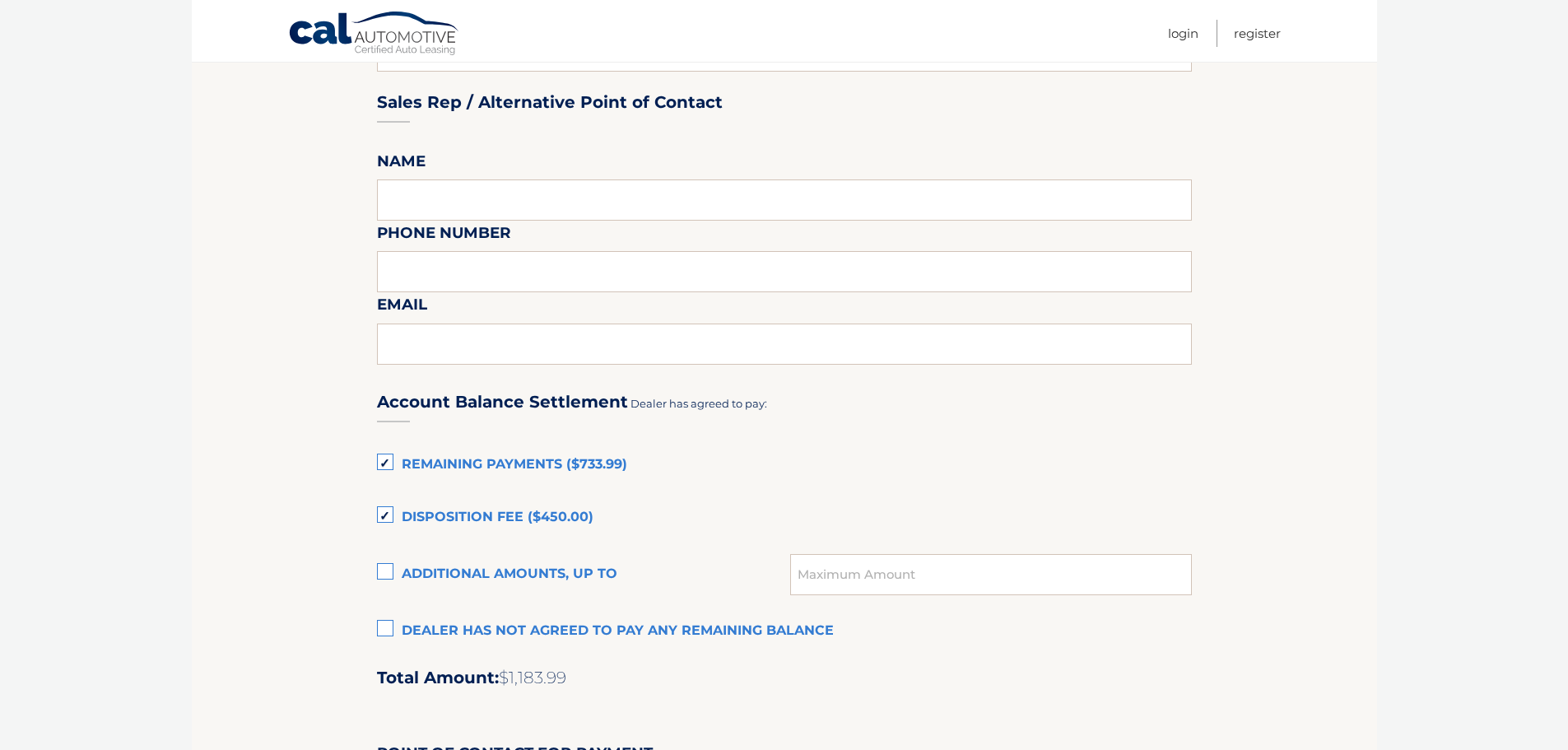
click at [399, 453] on label "Remaining Payments ($733.99)" at bounding box center [784, 465] width 815 height 33
click at [0, 0] on input "Remaining Payments ($733.99)" at bounding box center [0, 0] width 0 height 0
click at [389, 513] on label "Disposition Fee ($450.00)" at bounding box center [784, 517] width 815 height 33
click at [0, 0] on input "Disposition Fee ($450.00)" at bounding box center [0, 0] width 0 height 0
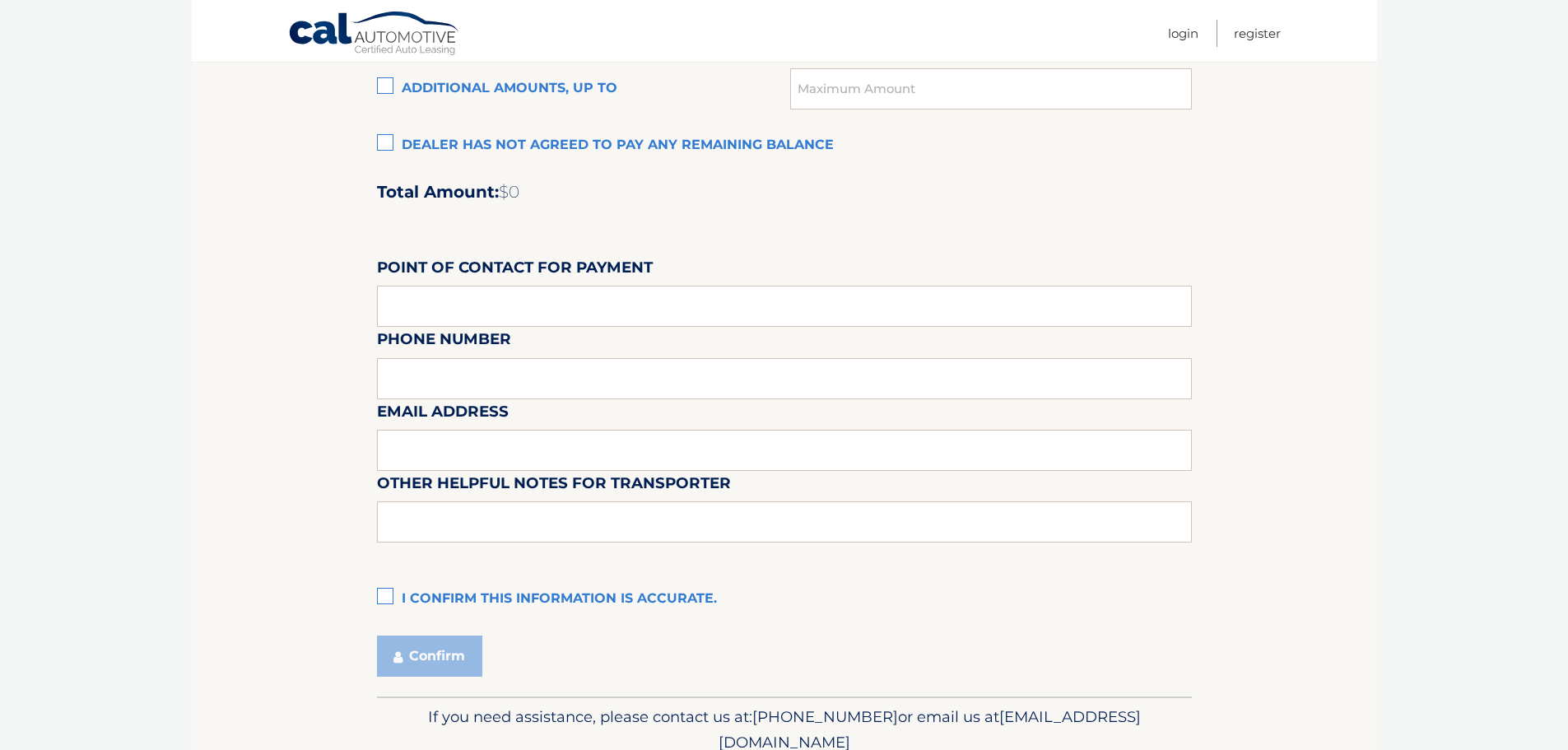
scroll to position [1317, 0]
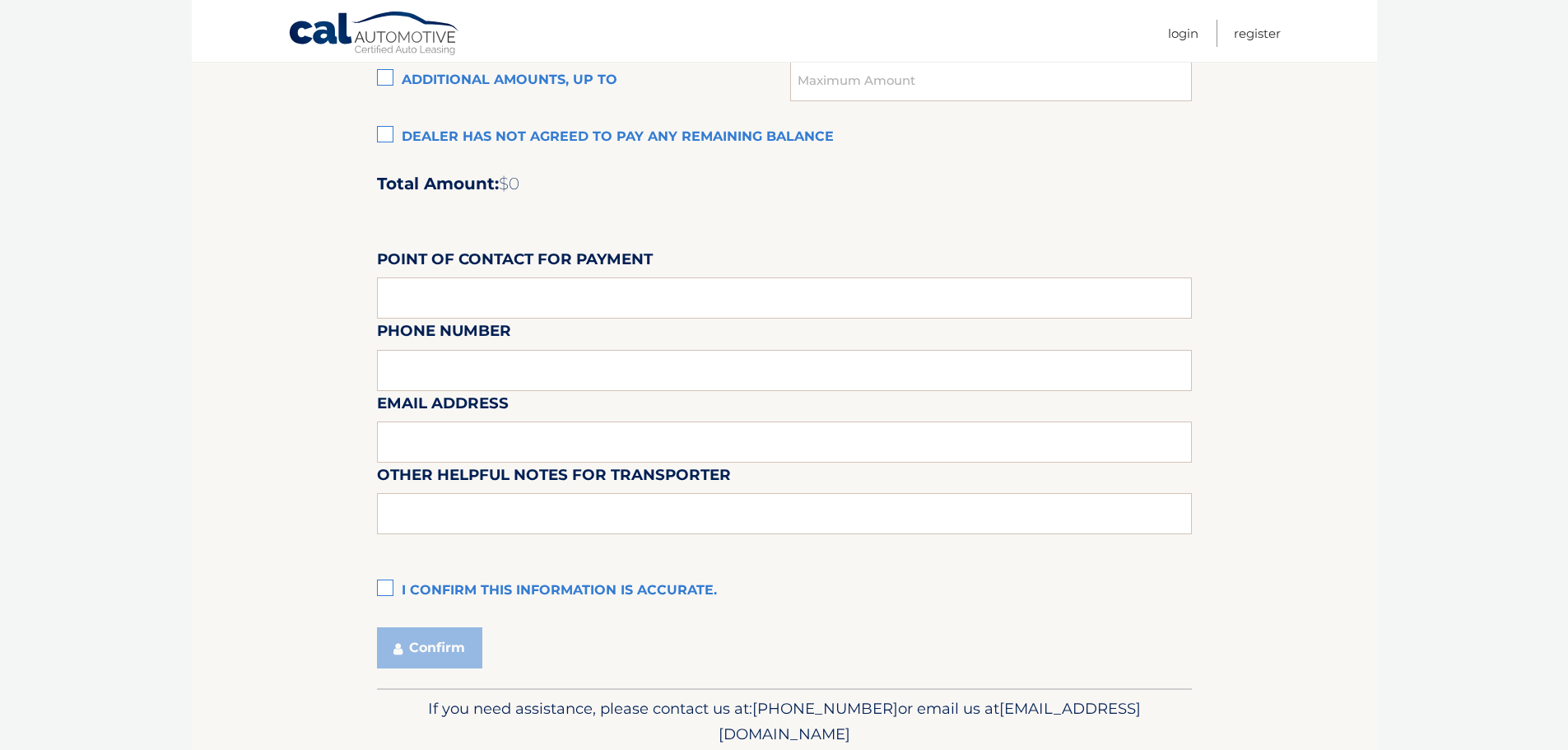
click at [405, 579] on label "I confirm this information is accurate." at bounding box center [784, 591] width 815 height 33
click at [0, 0] on input "I confirm this information is accurate." at bounding box center [0, 0] width 0 height 0
click at [385, 658] on button "Confirm" at bounding box center [429, 648] width 105 height 41
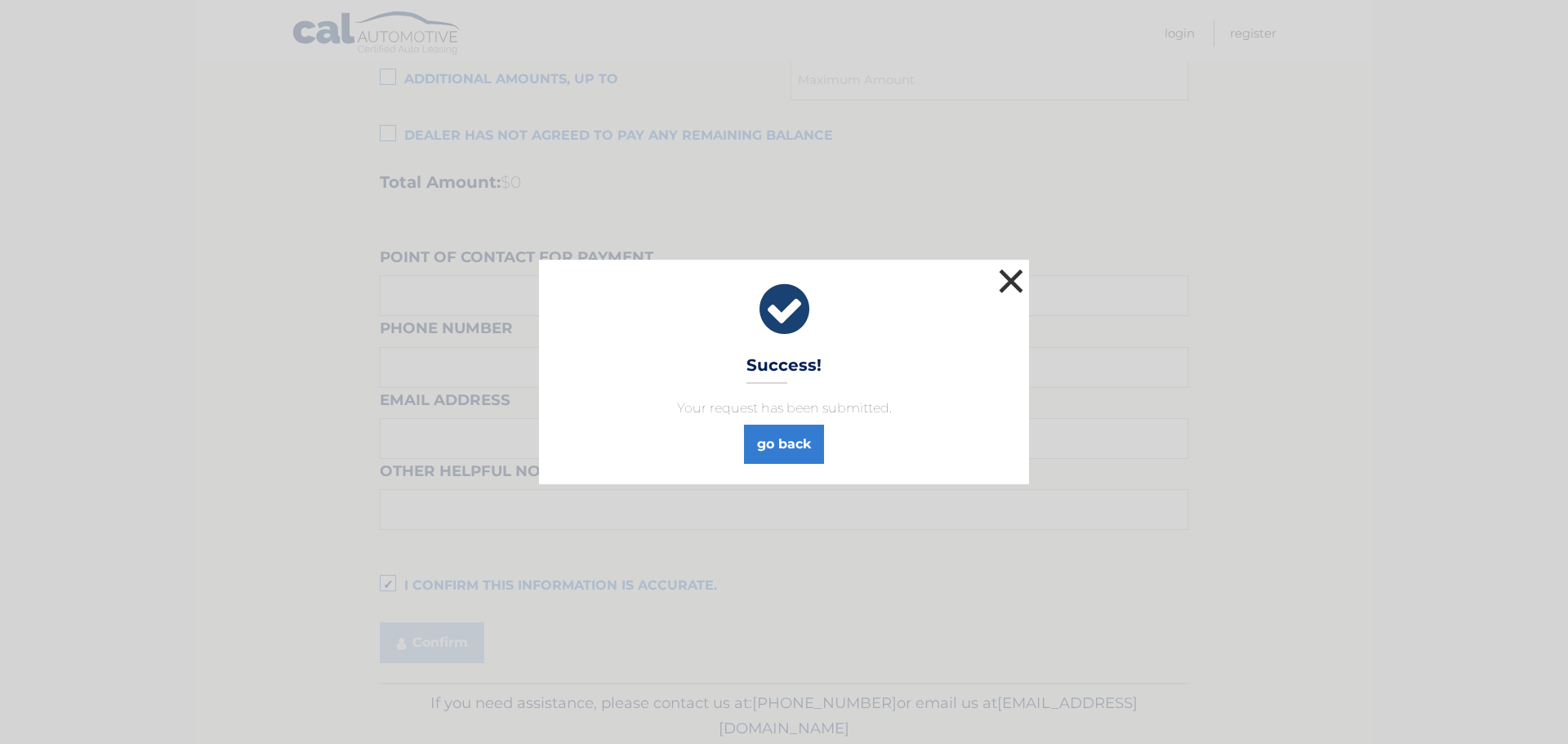
click at [1009, 272] on button "×" at bounding box center [1011, 281] width 33 height 33
